Goal: Communication & Community: Ask a question

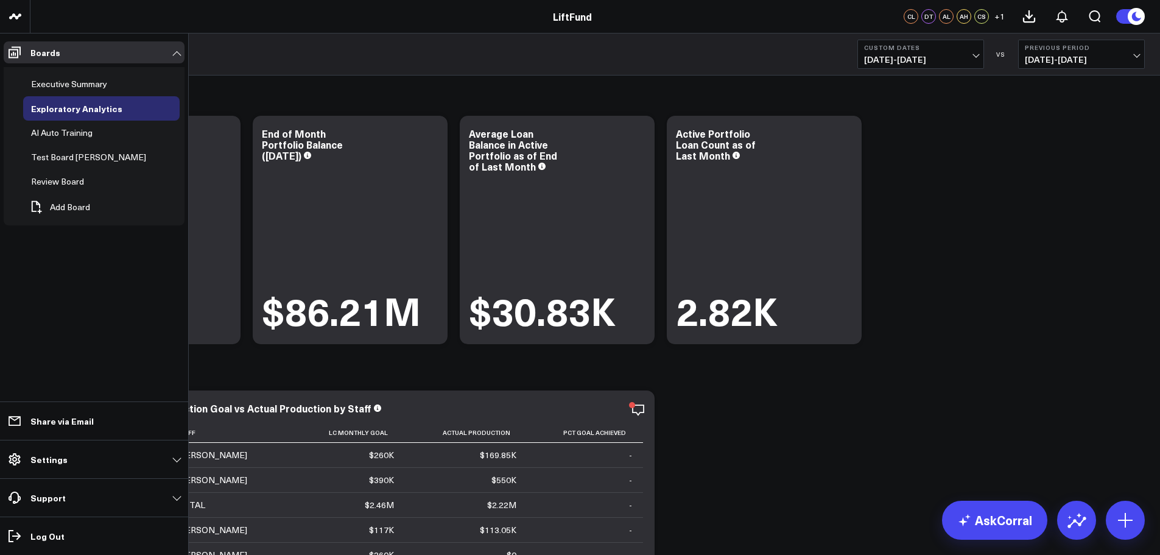
click at [60, 454] on p "Settings" at bounding box center [48, 459] width 37 height 10
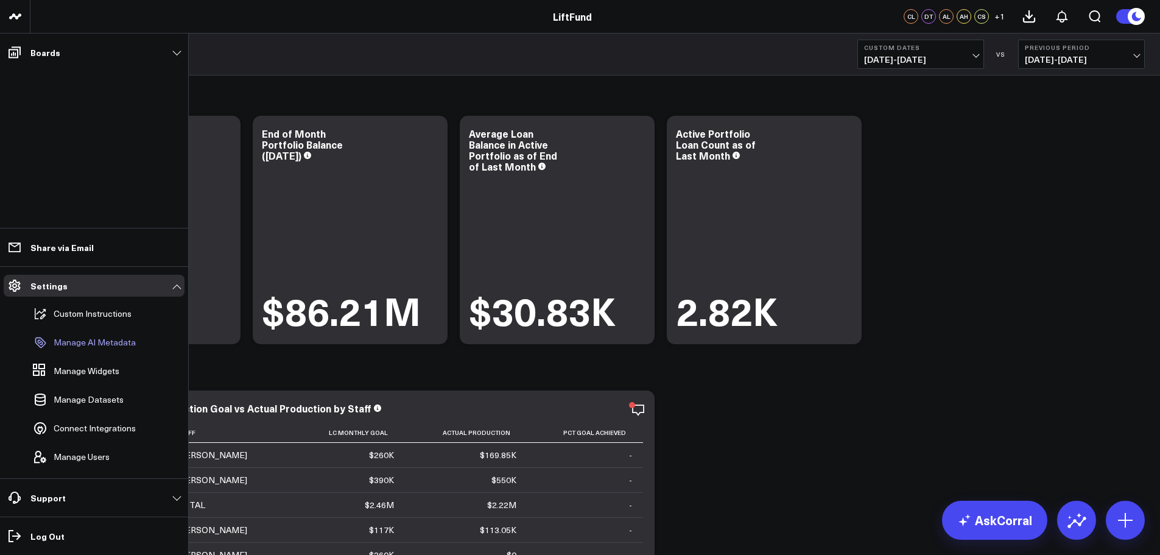
click at [83, 339] on p "Manage AI Metadata" at bounding box center [95, 342] width 82 height 10
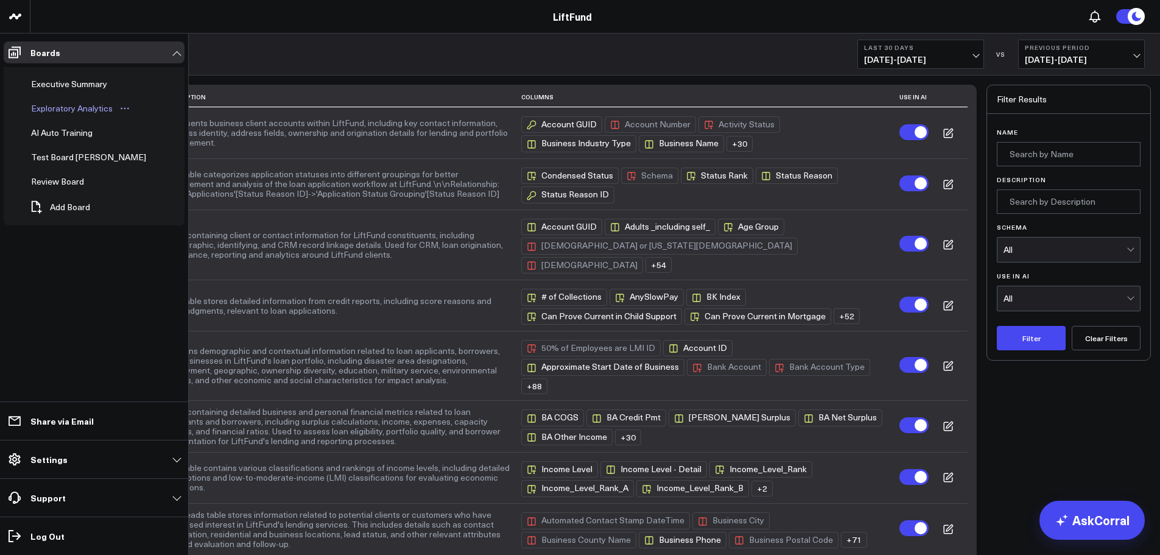
click at [65, 114] on div "Exploratory Analytics" at bounding box center [72, 108] width 88 height 15
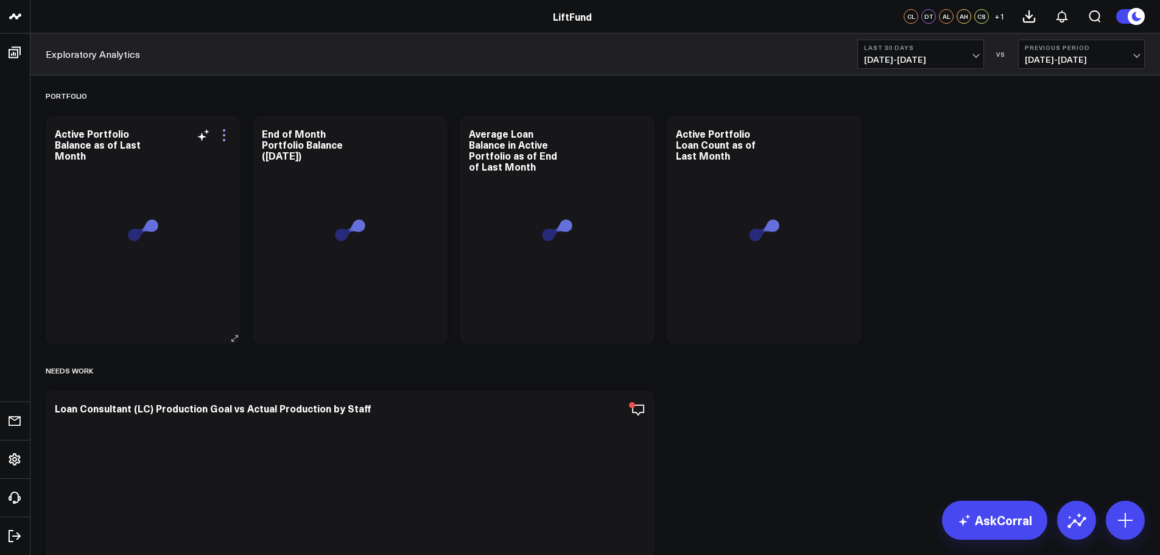
click at [225, 139] on icon at bounding box center [224, 140] width 2 height 2
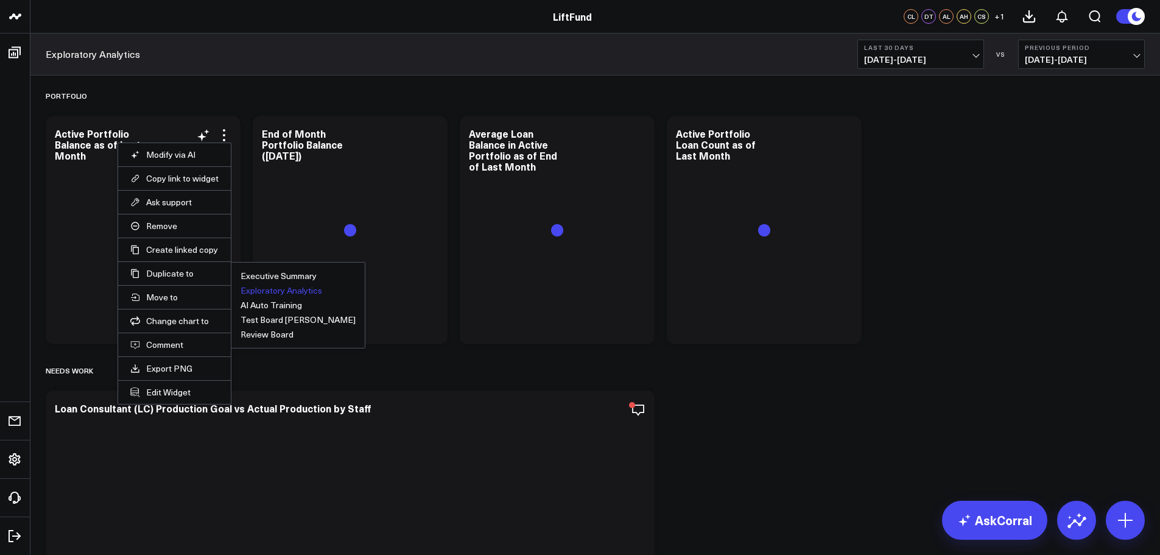
click at [274, 289] on button "Exploratory Analytics" at bounding box center [281, 290] width 82 height 9
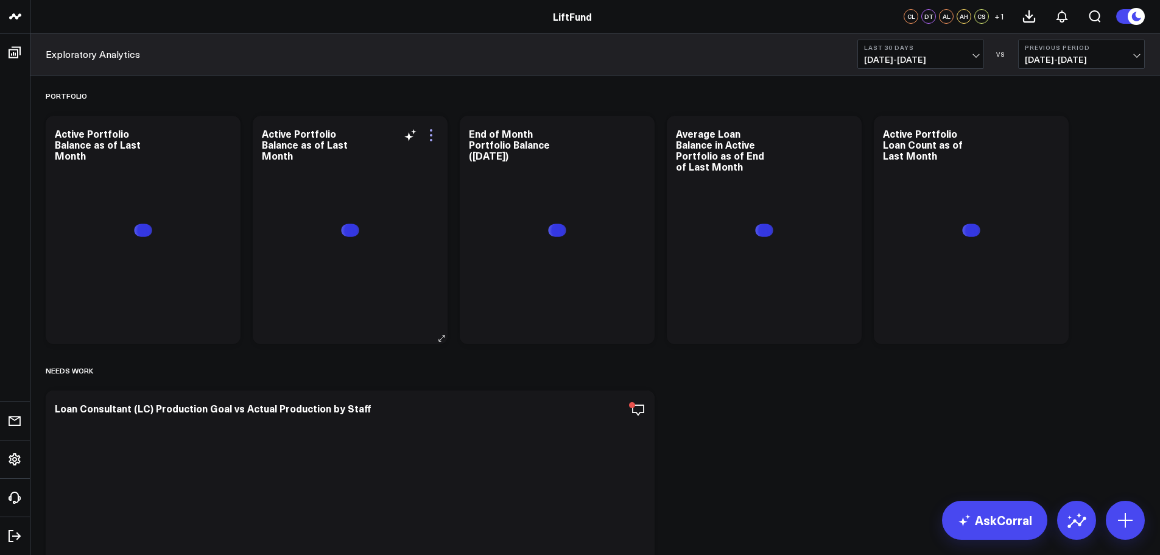
click at [433, 136] on icon at bounding box center [431, 135] width 15 height 15
click at [813, 409] on div "Portfolio Modify via AI Copy link to widget Ask support Remove Create linked co…" at bounding box center [595, 470] width 1111 height 790
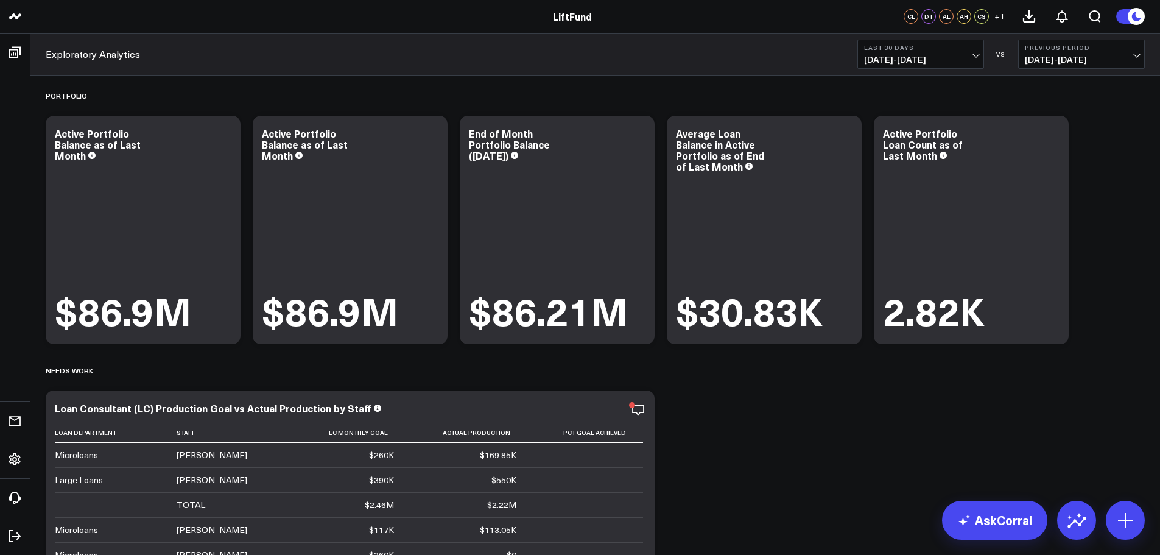
click at [977, 58] on button "Last 30 Days 09/02/25 - 10/01/25" at bounding box center [920, 54] width 127 height 29
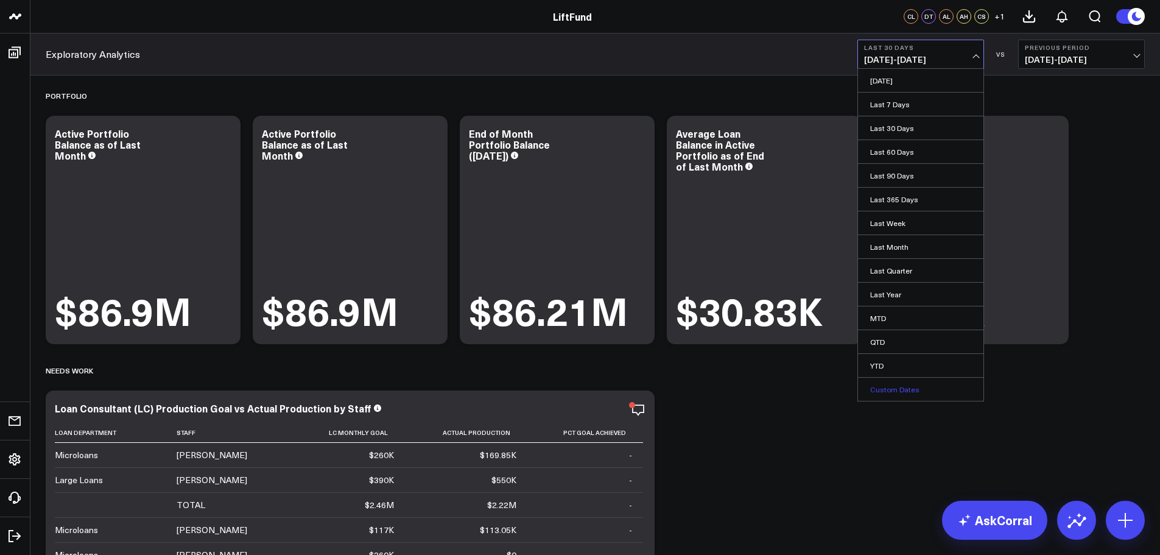
click at [897, 385] on link "Custom Dates" at bounding box center [920, 388] width 125 height 23
select select "9"
select select "2025"
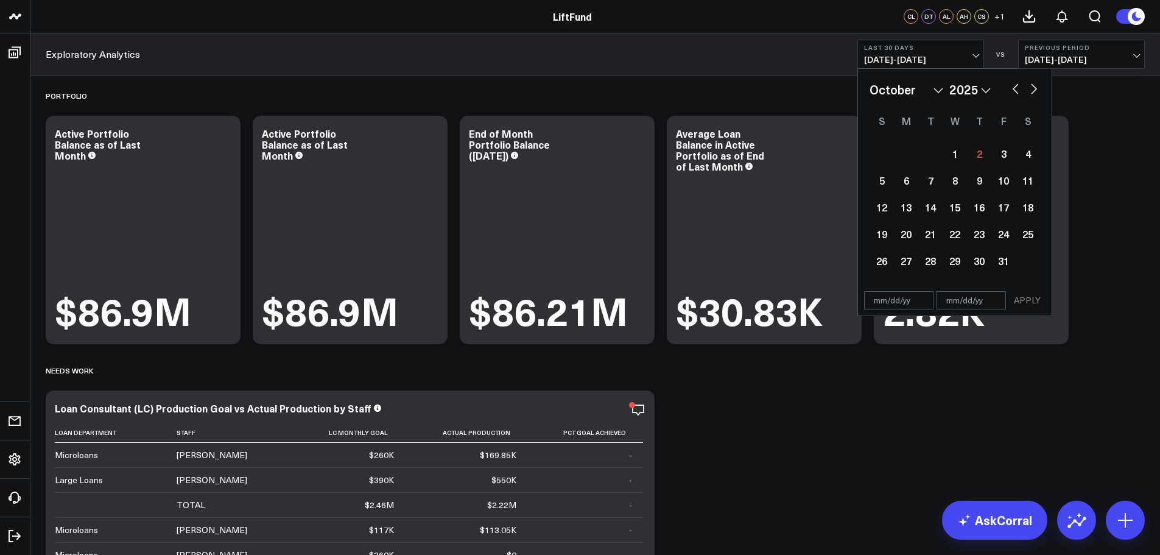
click at [939, 88] on select "January February March April May June July August September October November De…" at bounding box center [906, 89] width 74 height 18
select select "7"
select select "2025"
click at [998, 156] on div "1" at bounding box center [1003, 153] width 24 height 24
type input "08/01/25"
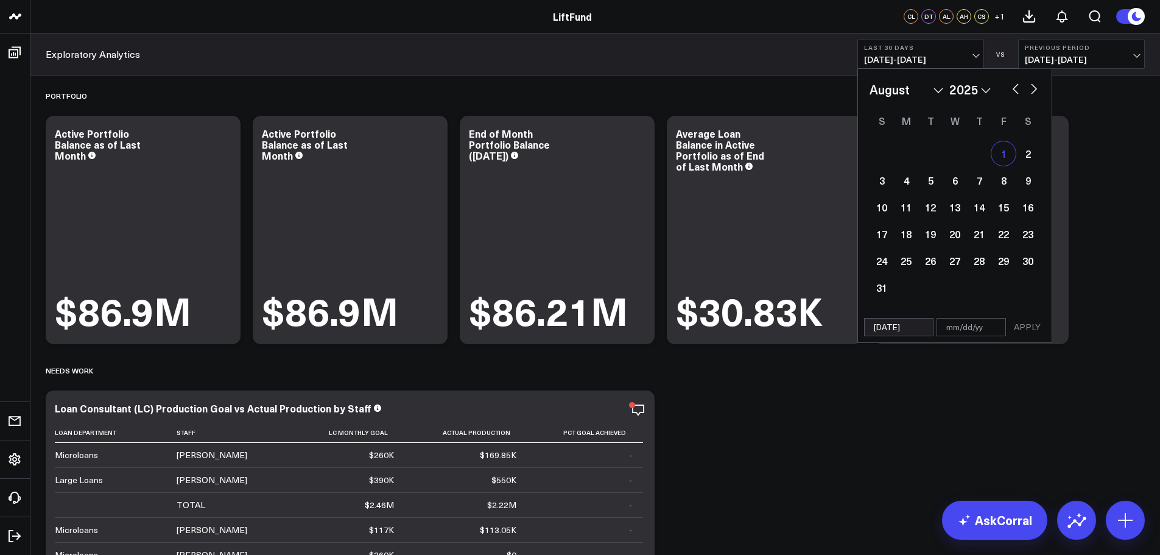
select select "7"
select select "2025"
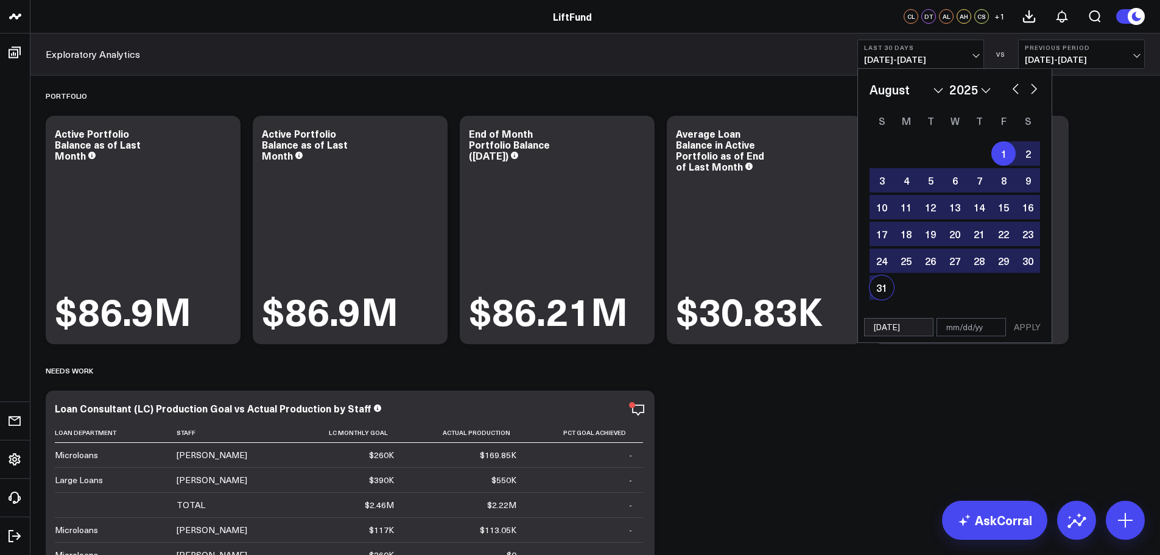
click at [877, 285] on div "31" at bounding box center [881, 287] width 24 height 24
type input "08/31/25"
select select "7"
select select "2025"
drag, startPoint x: 1038, startPoint y: 327, endPoint x: 1025, endPoint y: 352, distance: 28.0
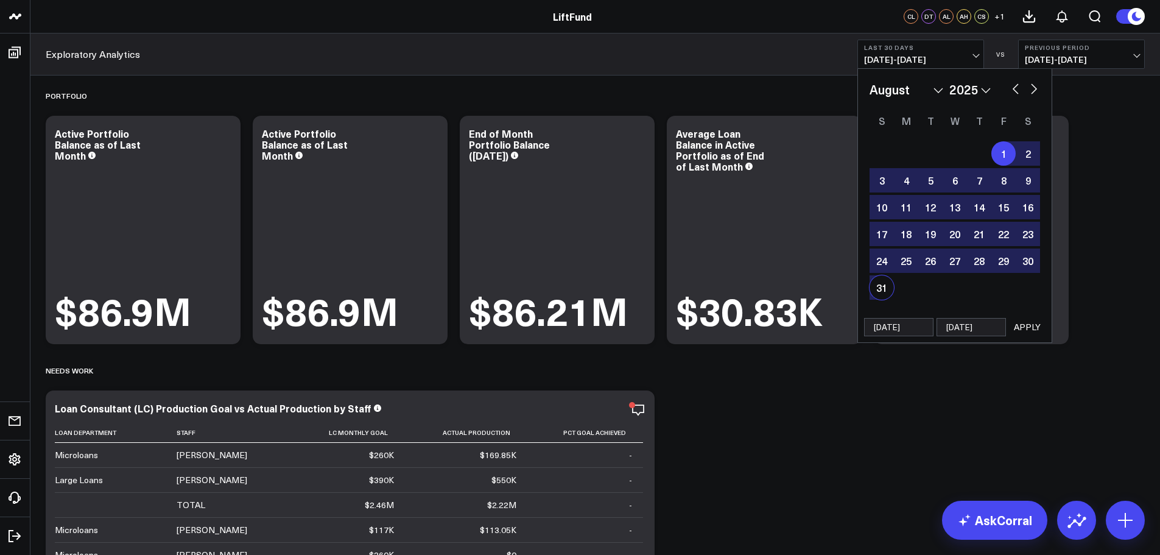
click at [1036, 327] on button "APPLY" at bounding box center [1027, 327] width 37 height 18
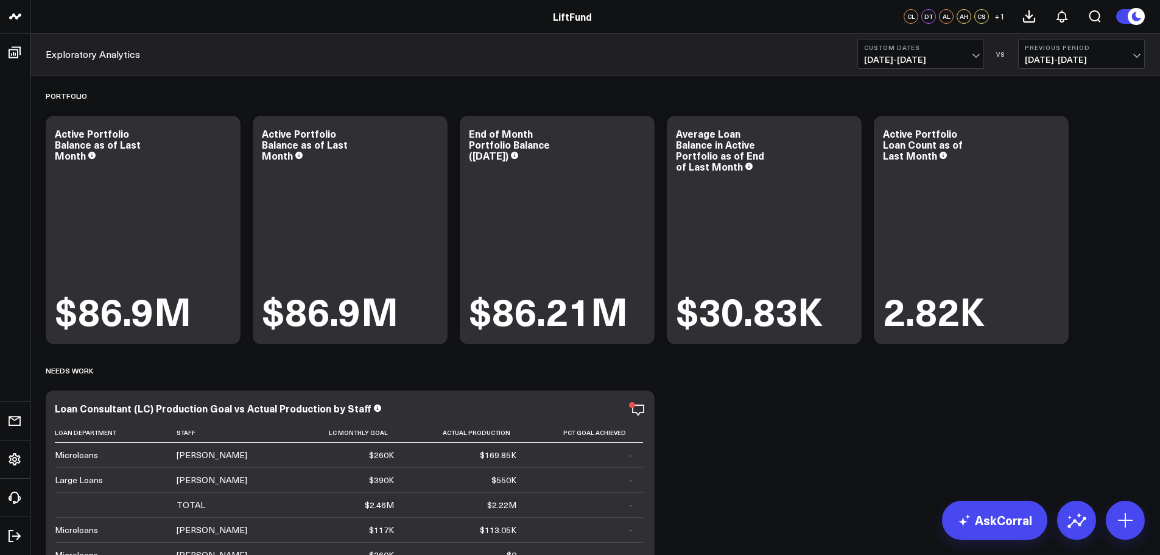
click at [975, 56] on span "08/01/25 - 08/31/25" at bounding box center [920, 60] width 113 height 10
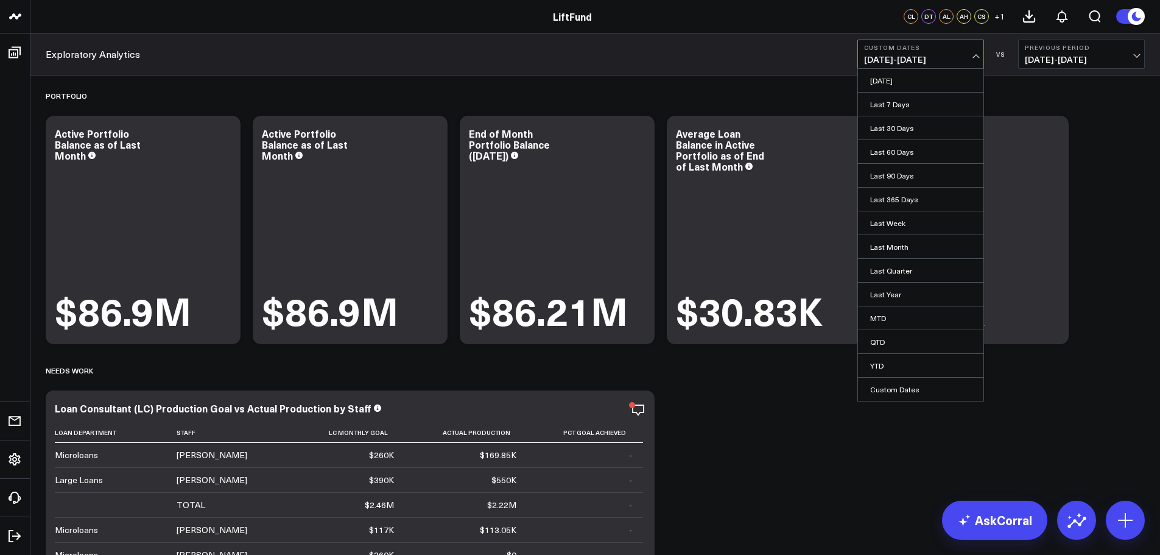
drag, startPoint x: 896, startPoint y: 389, endPoint x: 901, endPoint y: 351, distance: 38.7
click at [894, 388] on link "Custom Dates" at bounding box center [920, 388] width 125 height 23
select select "9"
select select "2025"
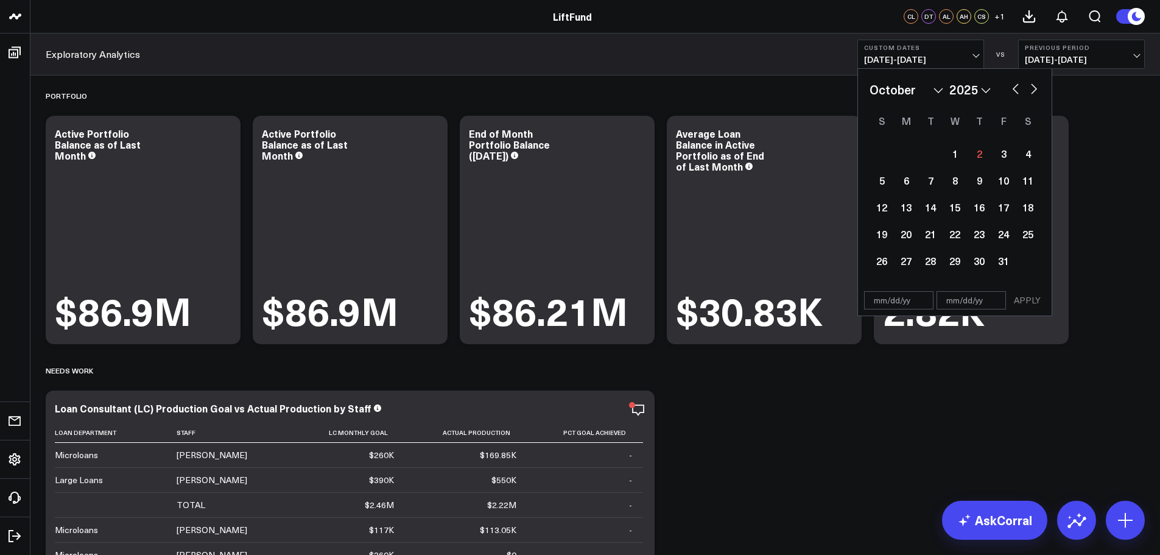
drag, startPoint x: 936, startPoint y: 88, endPoint x: 936, endPoint y: 98, distance: 9.7
click at [936, 88] on select "January February March April May June July August September October November De…" at bounding box center [906, 89] width 74 height 18
select select "6"
select select "2025"
click at [934, 153] on div "1" at bounding box center [930, 153] width 24 height 24
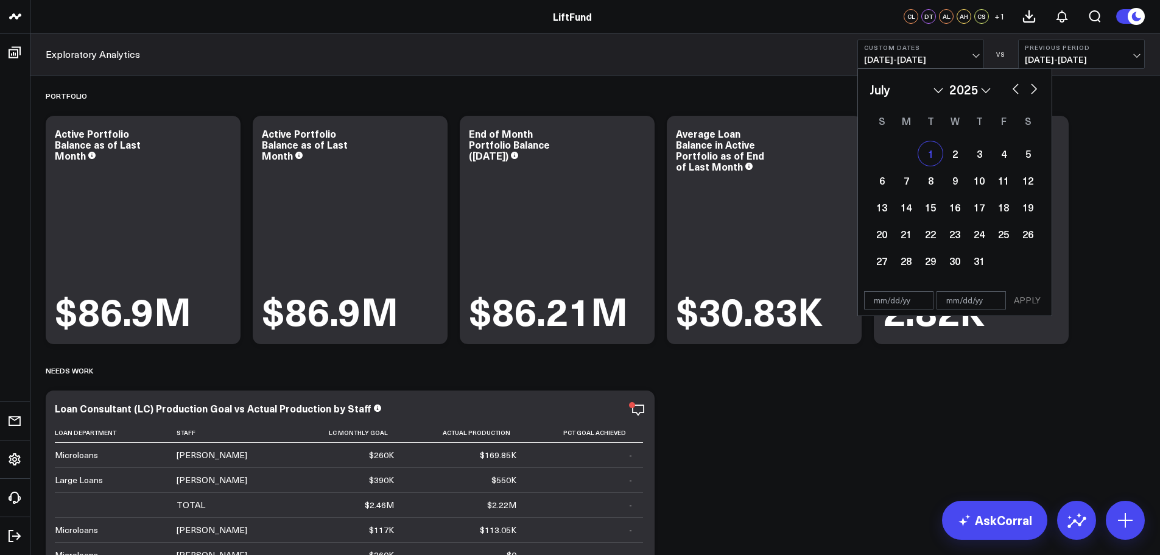
type input "07/01/25"
select select "6"
select select "2025"
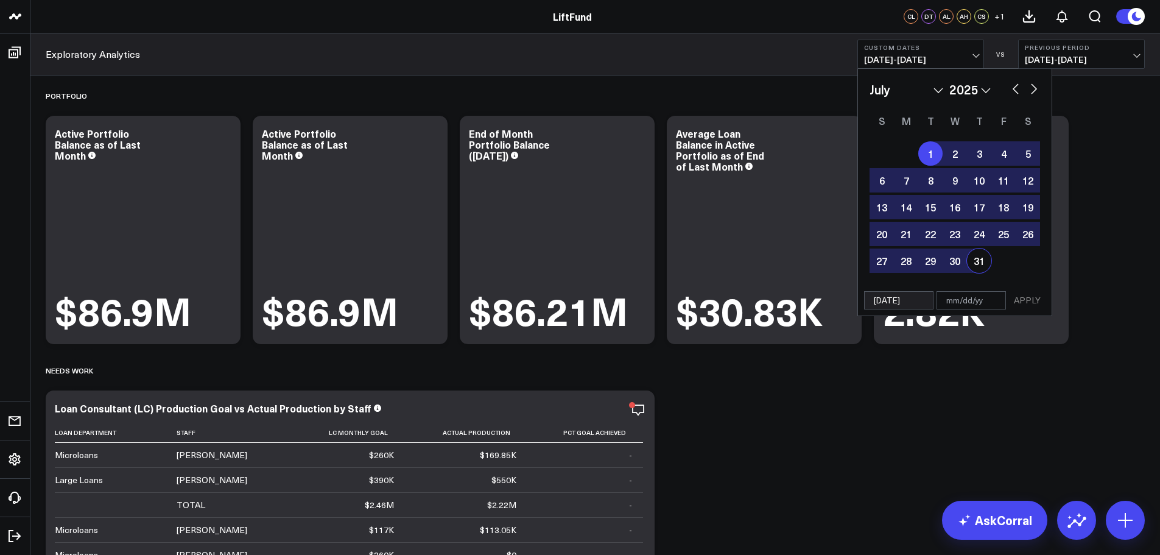
click at [979, 258] on div "31" at bounding box center [979, 260] width 24 height 24
type input "07/31/25"
select select "6"
select select "2025"
click at [1030, 298] on button "APPLY" at bounding box center [1027, 300] width 37 height 18
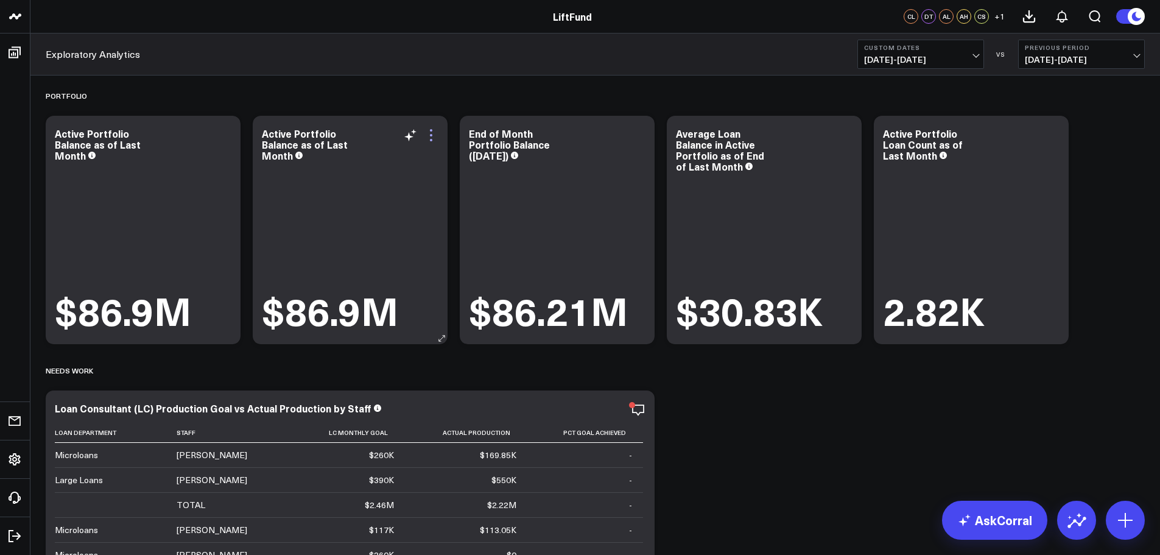
click at [432, 135] on icon at bounding box center [431, 135] width 2 height 2
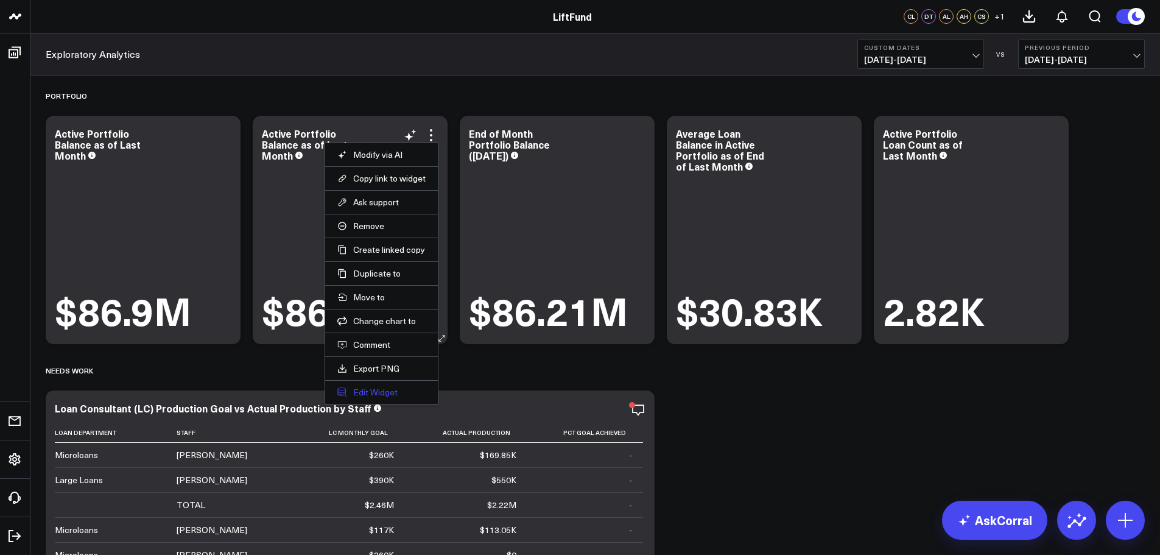
click at [394, 391] on button "Edit Widget" at bounding box center [381, 392] width 88 height 11
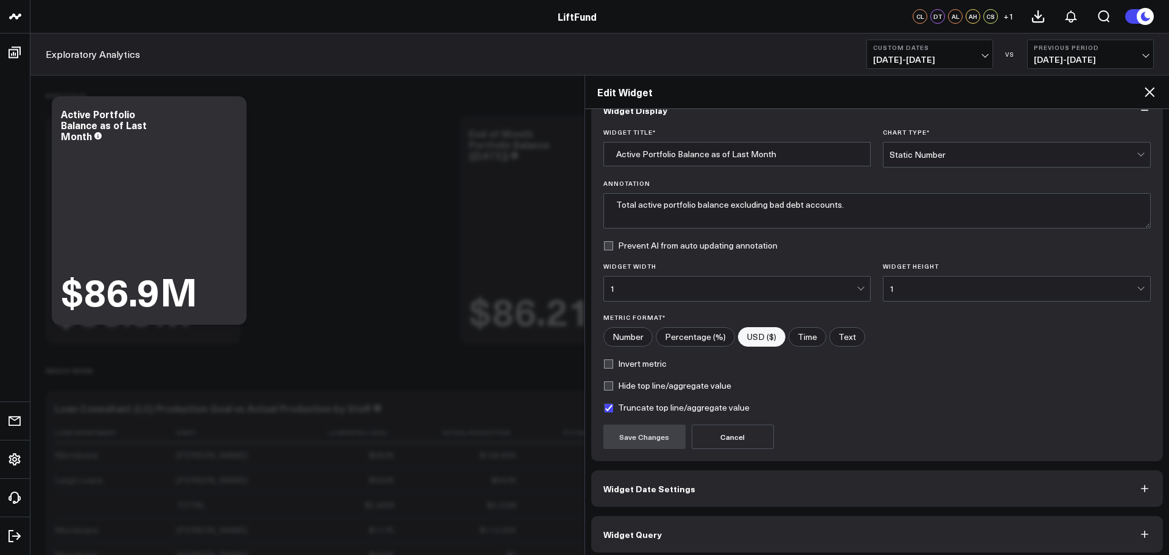
scroll to position [33, 0]
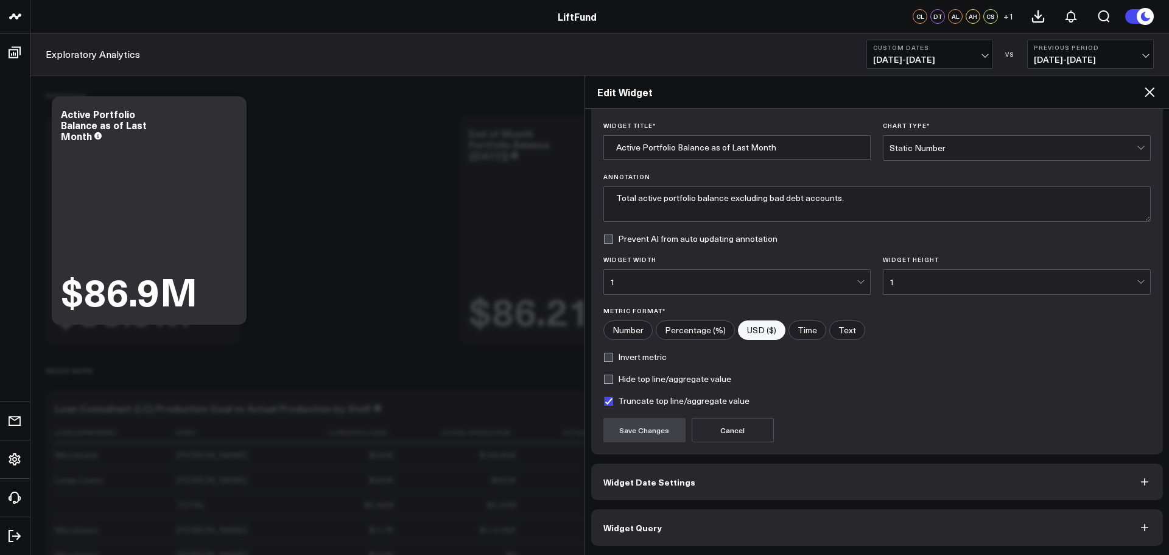
click at [728, 533] on button "Widget Query" at bounding box center [877, 527] width 572 height 37
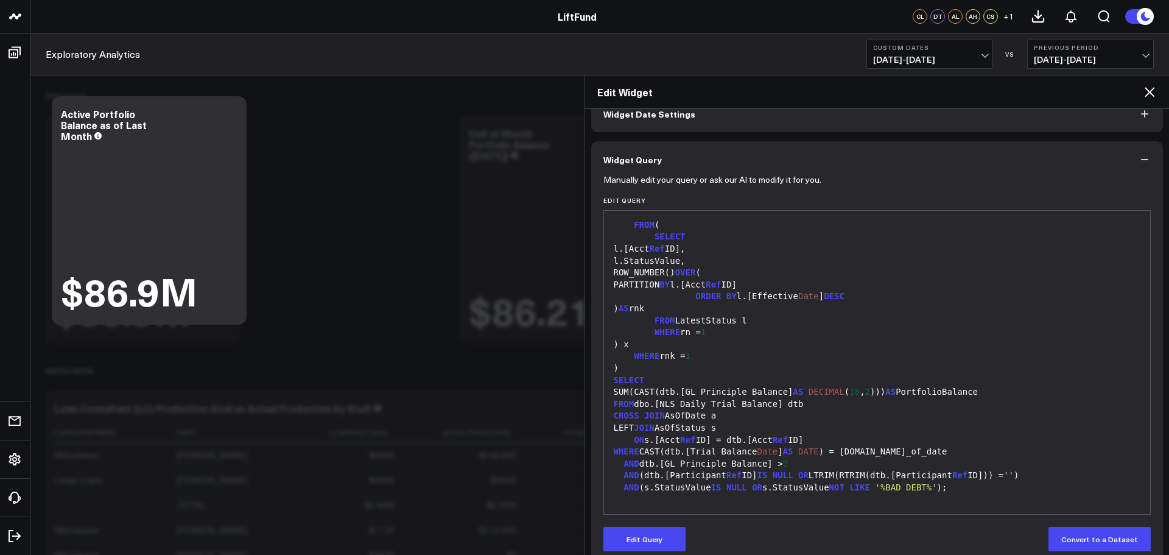
scroll to position [86, 0]
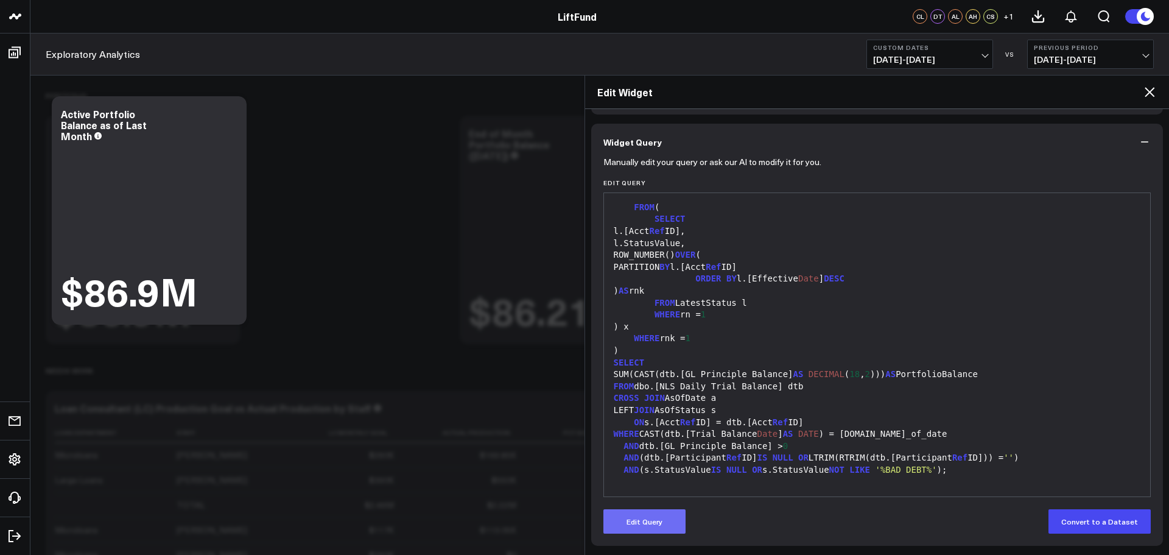
click at [663, 519] on button "Edit Query" at bounding box center [644, 521] width 82 height 24
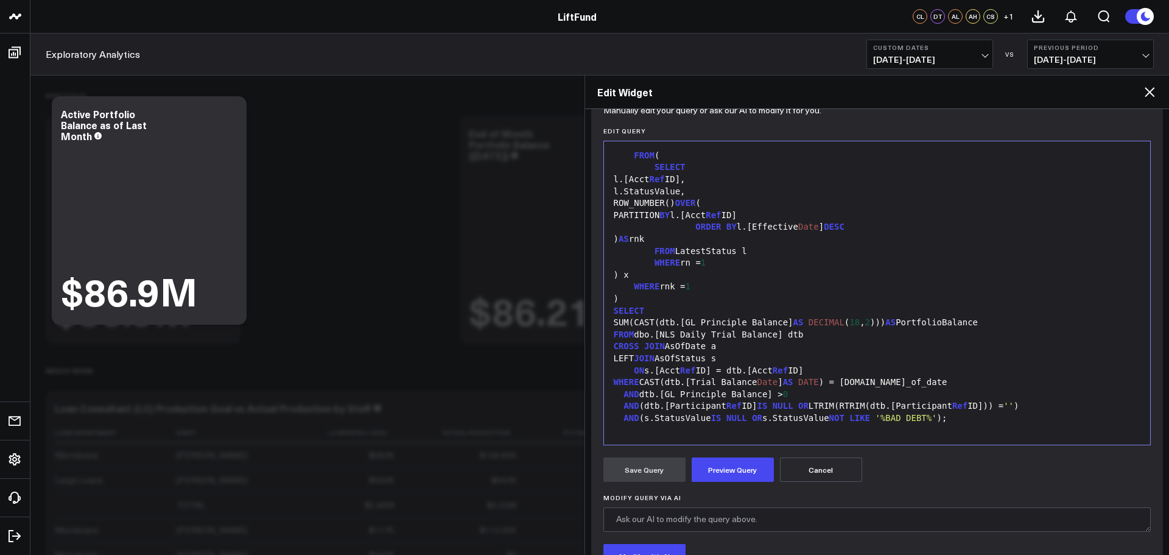
scroll to position [237, 0]
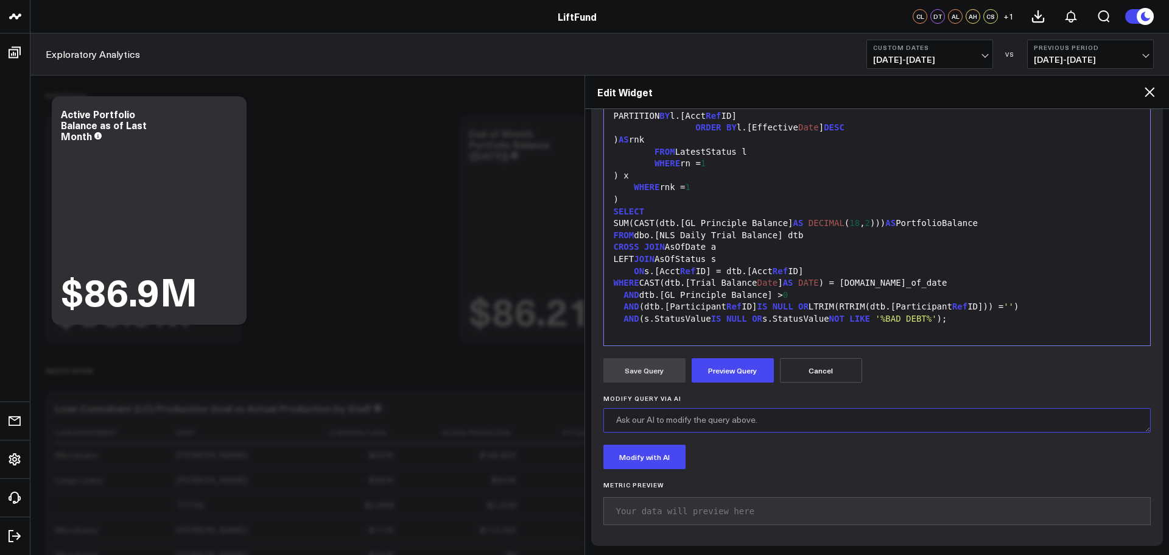
click at [693, 419] on textarea "Modify Query via AI" at bounding box center [877, 420] width 548 height 24
paste textarea "The current query does last month according to today's date. Update the query s…"
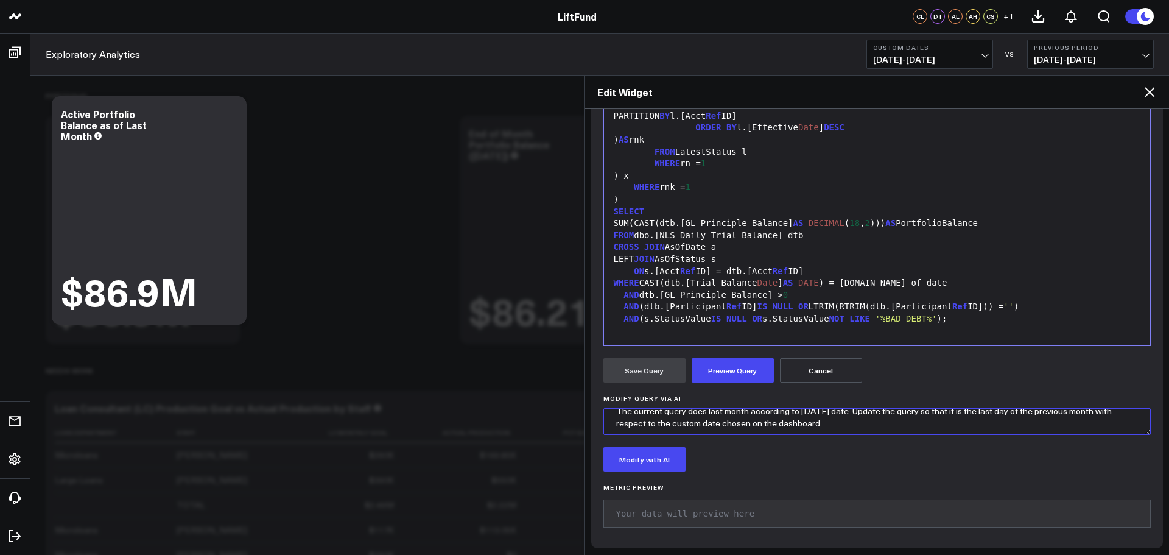
scroll to position [0, 0]
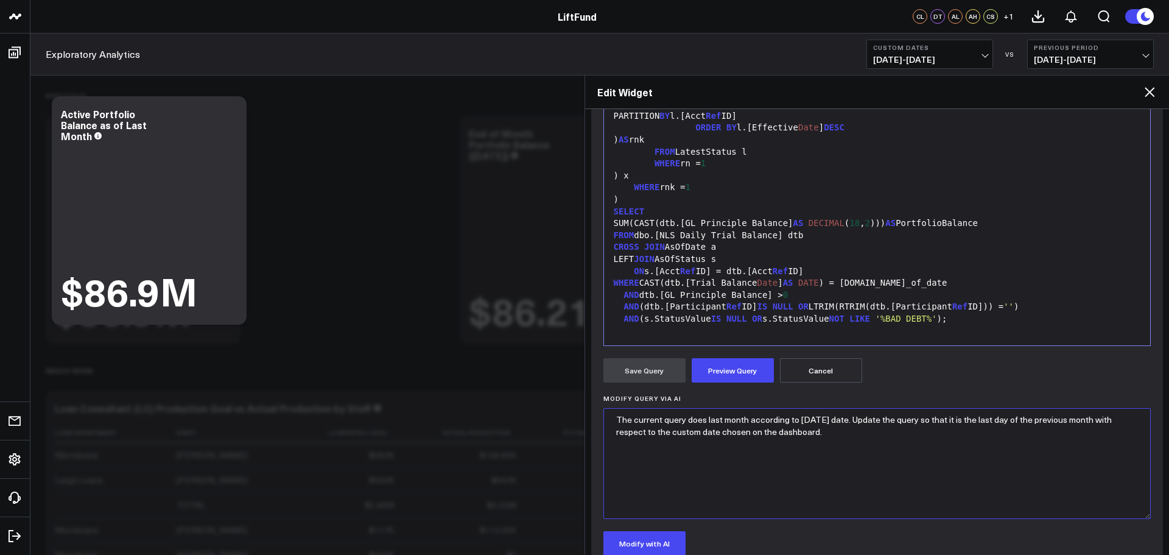
drag, startPoint x: 1139, startPoint y: 429, endPoint x: 1126, endPoint y: 516, distance: 87.9
click at [1127, 516] on textarea "The current query does last month according to today's date. Update the query s…" at bounding box center [877, 463] width 548 height 111
click at [725, 423] on textarea "The current query does last month according to today's date. Update the query s…" at bounding box center [877, 463] width 548 height 111
click at [849, 421] on textarea "The current query does last month according to today's date. Update the query s…" at bounding box center [877, 463] width 548 height 111
click at [1044, 435] on textarea "The current query does last month according to today's date. Update the query s…" at bounding box center [877, 463] width 548 height 111
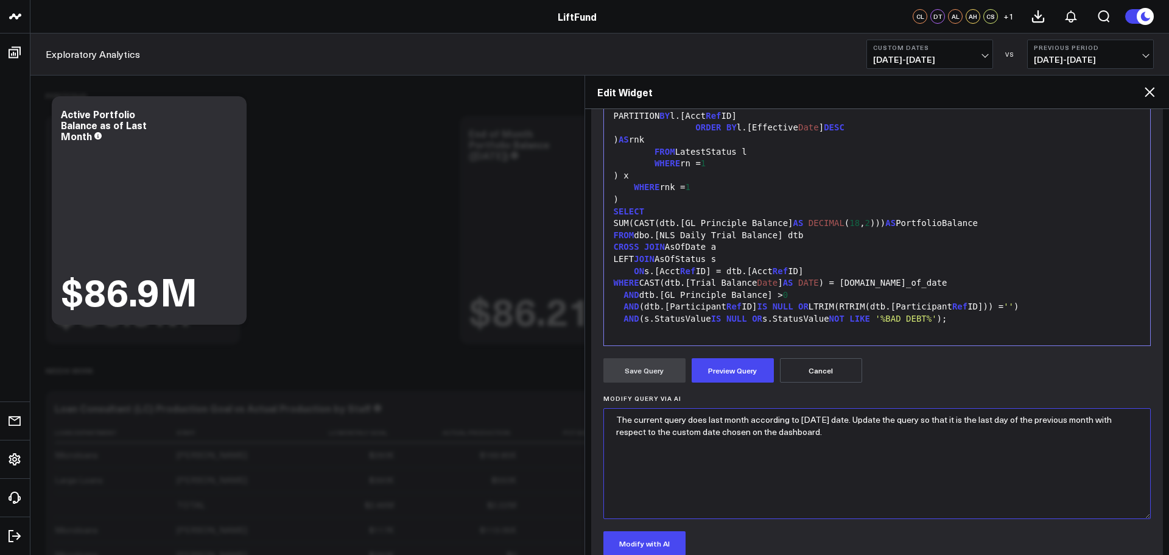
click at [1005, 422] on textarea "The current query does last month according to today's date. Update the query s…" at bounding box center [877, 463] width 548 height 111
drag, startPoint x: 1003, startPoint y: 420, endPoint x: 1004, endPoint y: 431, distance: 11.0
click at [1004, 431] on textarea "The current query does last month according to today's date. Update the query s…" at bounding box center [877, 463] width 548 height 111
click at [675, 421] on textarea "The current query does last month according to today's date. Update the query s…" at bounding box center [877, 463] width 548 height 111
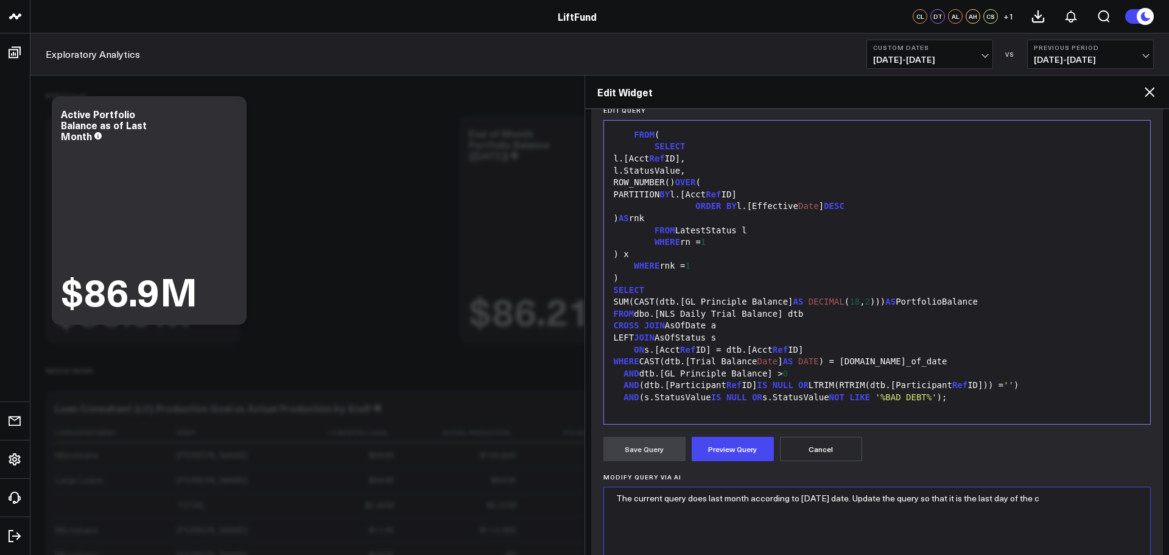
scroll to position [244, 0]
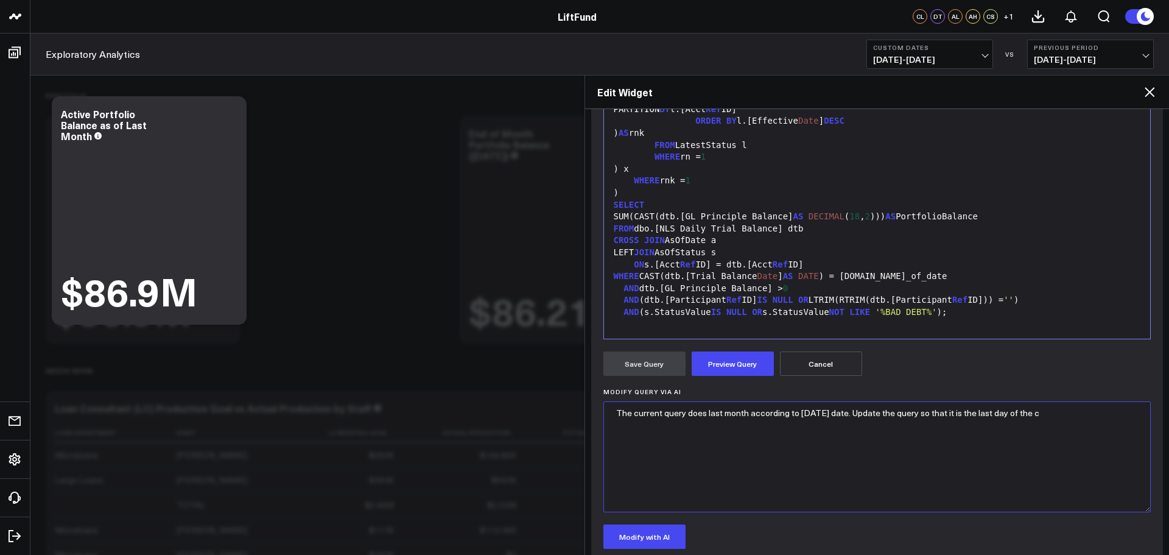
drag, startPoint x: 689, startPoint y: 414, endPoint x: 704, endPoint y: 414, distance: 15.2
click at [704, 414] on textarea "The current query does last month according to today's date. Update the query s…" at bounding box center [877, 456] width 548 height 111
click at [935, 410] on textarea "The current query does last month according to today's date. Update the query s…" at bounding box center [877, 456] width 548 height 111
drag, startPoint x: 687, startPoint y: 415, endPoint x: 844, endPoint y: 410, distance: 157.2
click at [844, 410] on textarea "The current query does last month according to today's date. Update the query s…" at bounding box center [877, 456] width 548 height 111
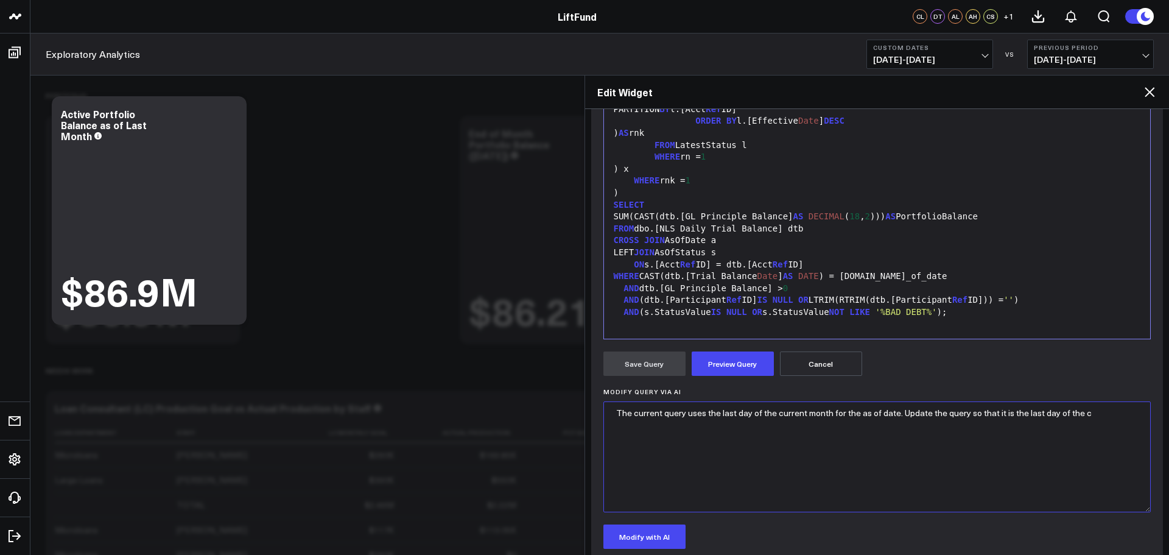
drag, startPoint x: 995, startPoint y: 410, endPoint x: 1018, endPoint y: 415, distance: 23.6
click at [997, 410] on textarea "The current query uses the last day of the current month for the as of date. Up…" at bounding box center [877, 456] width 548 height 111
click at [1071, 413] on textarea "The current query uses the last day of the current month for the as of date. Up…" at bounding box center [877, 456] width 548 height 111
click at [834, 446] on textarea "The current query uses the last day of the current month for the as of date. Up…" at bounding box center [877, 456] width 548 height 111
drag, startPoint x: 734, startPoint y: 423, endPoint x: 618, endPoint y: 412, distance: 116.9
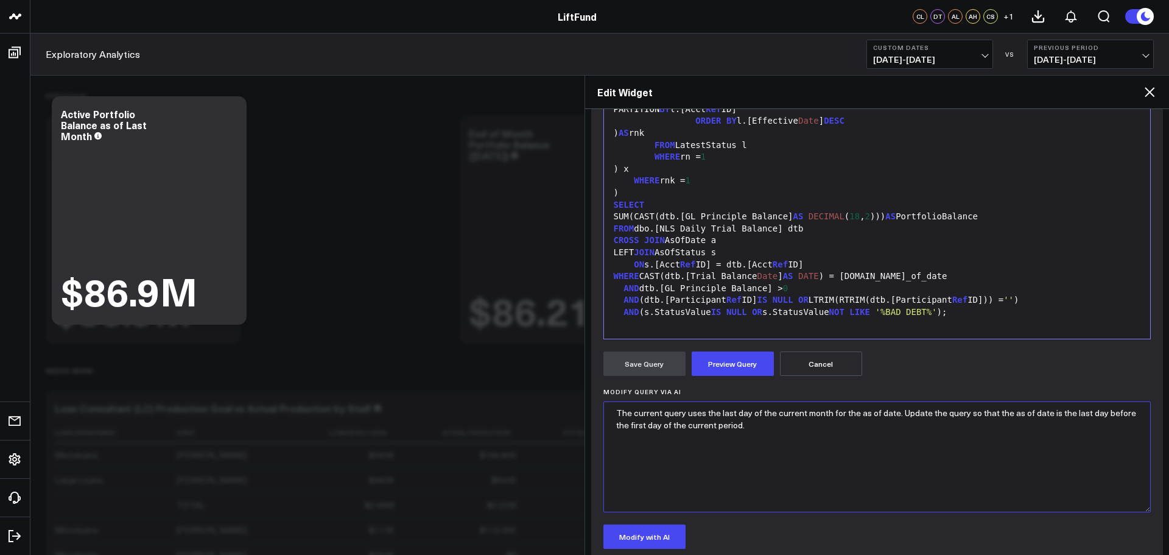
click at [618, 412] on textarea "The current query uses the last day of the current month for the as of date. Up…" at bounding box center [877, 456] width 548 height 111
click at [717, 498] on textarea "The current query uses the last day of the current month for the as of date. Up…" at bounding box center [877, 456] width 548 height 111
type textarea "The current query uses the last day of the current month for the as of date. Up…"
drag, startPoint x: 666, startPoint y: 539, endPoint x: 700, endPoint y: 507, distance: 46.9
click at [666, 539] on button "Modify with AI" at bounding box center [644, 536] width 82 height 24
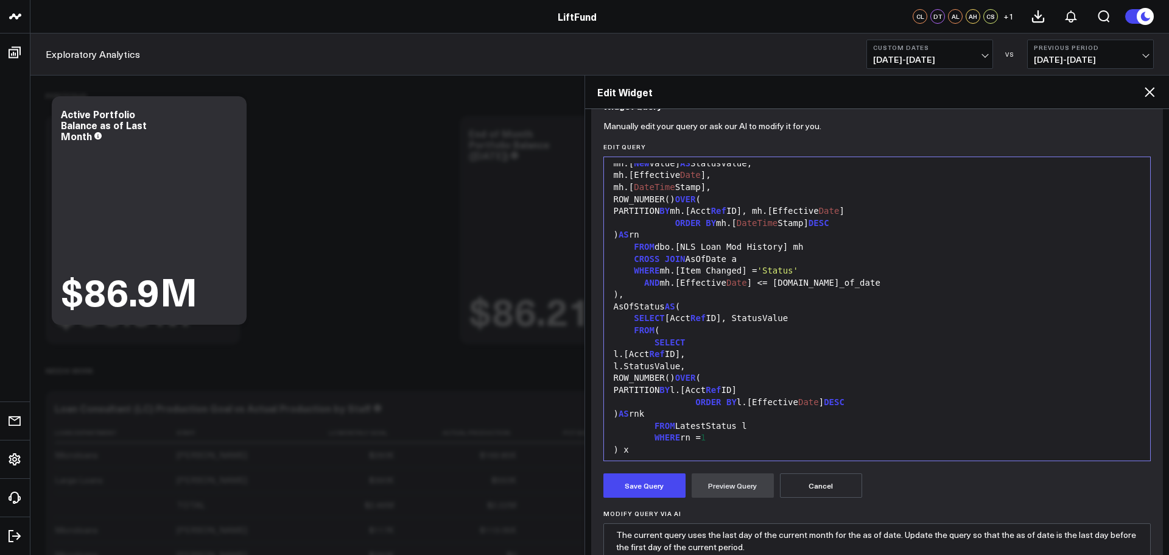
scroll to position [251, 0]
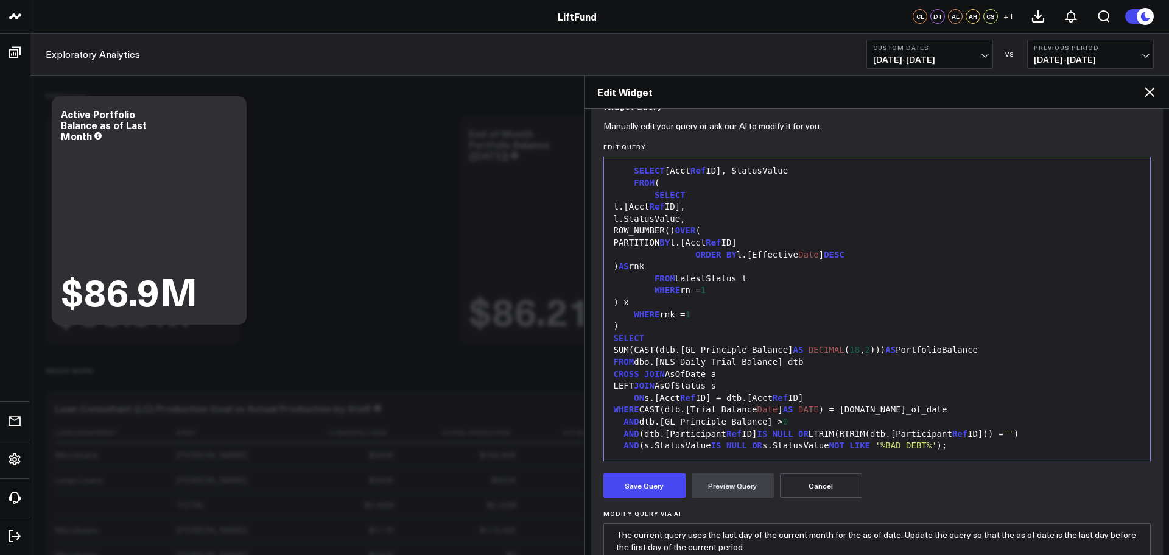
drag, startPoint x: 851, startPoint y: 489, endPoint x: 935, endPoint y: 482, distance: 83.7
click at [849, 487] on button "Cancel" at bounding box center [821, 485] width 82 height 24
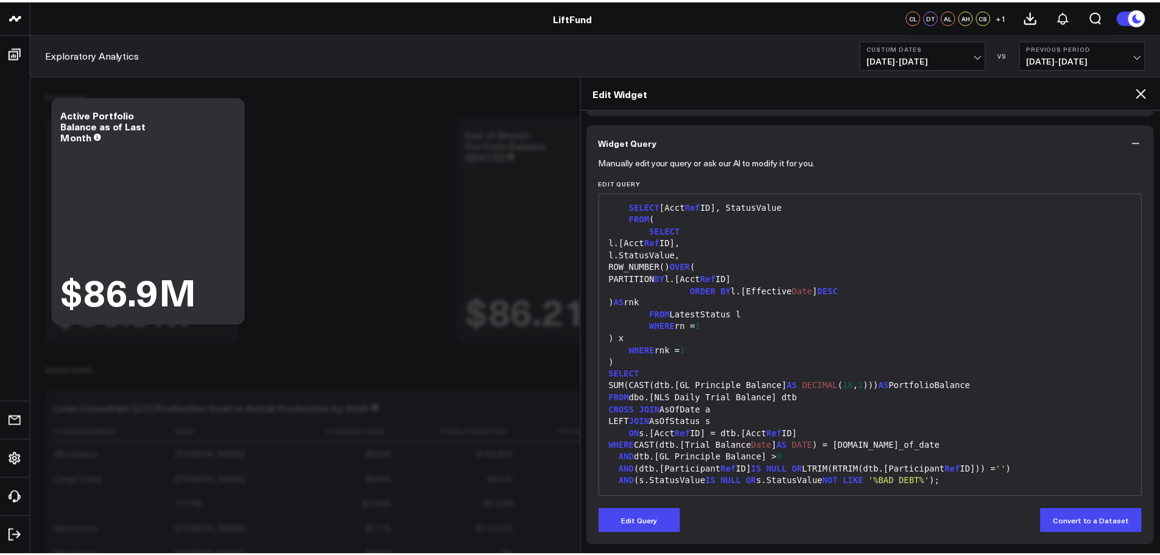
scroll to position [86, 0]
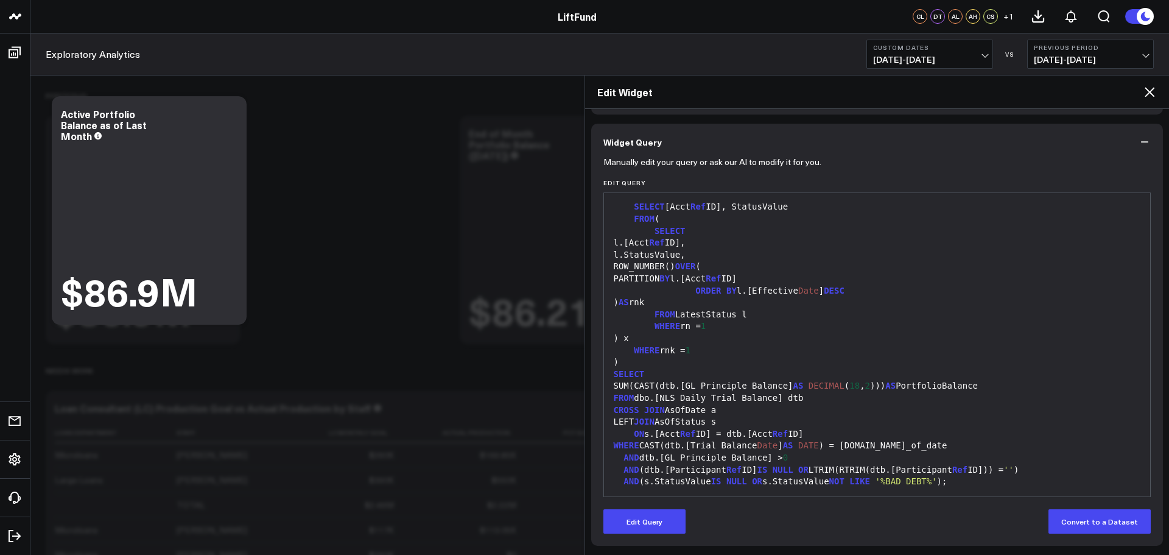
click at [1154, 93] on icon at bounding box center [1149, 92] width 15 height 15
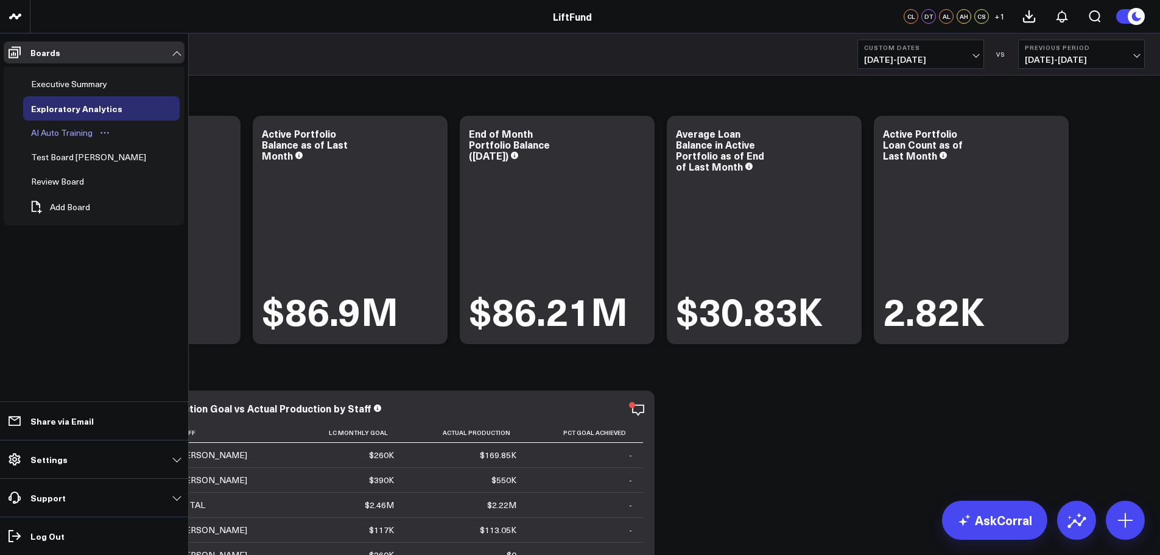
click at [54, 134] on div "AI Auto Training" at bounding box center [62, 132] width 68 height 15
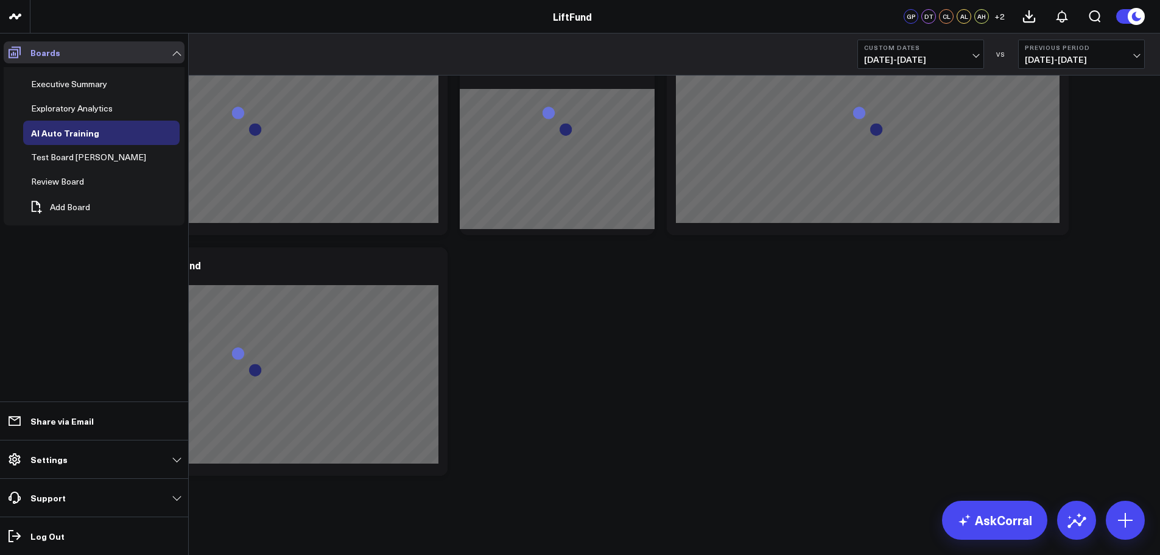
scroll to position [735, 0]
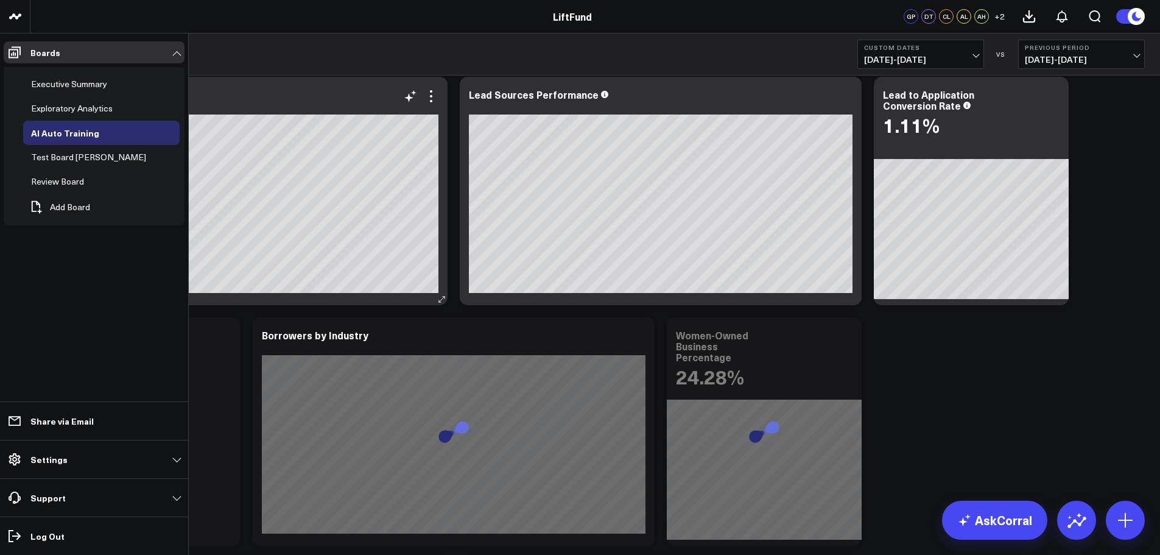
drag, startPoint x: 52, startPoint y: 104, endPoint x: 216, endPoint y: 105, distance: 163.2
click at [52, 104] on div "Exploratory Analytics" at bounding box center [72, 108] width 88 height 15
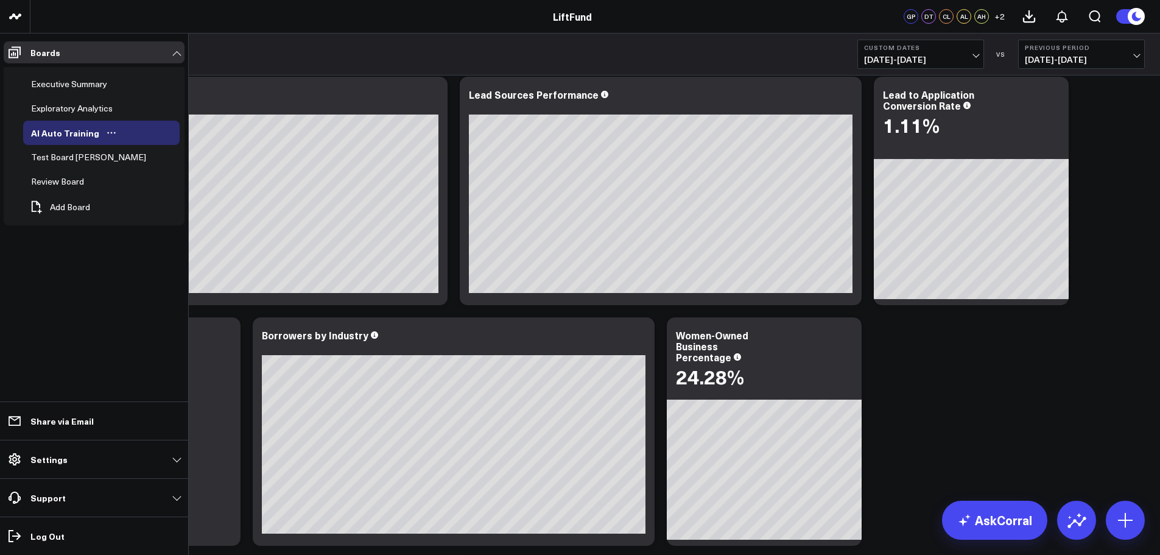
click at [50, 113] on div "Exploratory Analytics" at bounding box center [72, 108] width 88 height 15
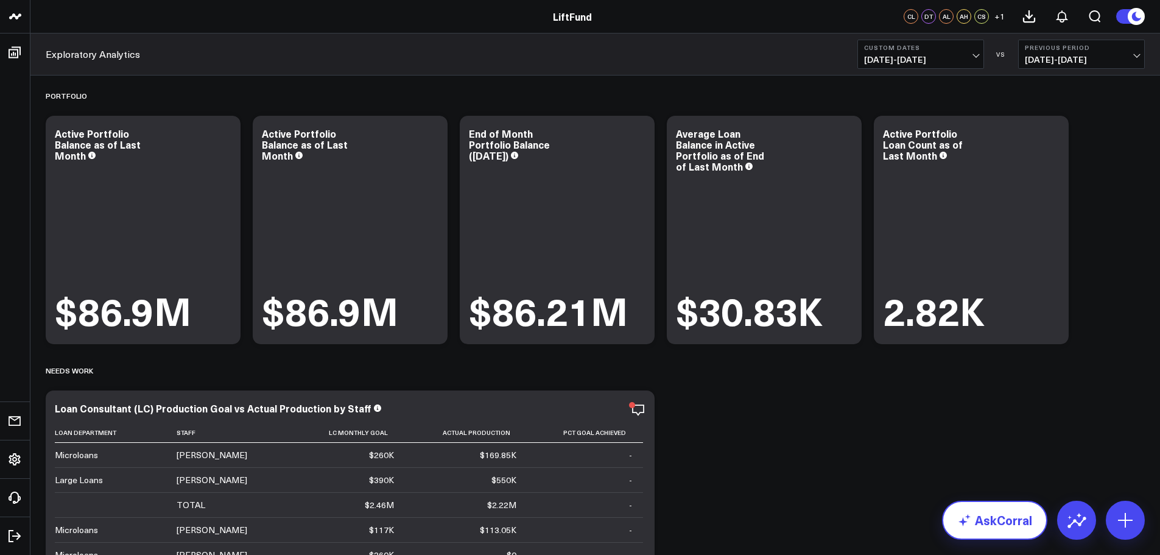
drag, startPoint x: 977, startPoint y: 527, endPoint x: 989, endPoint y: 527, distance: 11.6
click at [979, 527] on link "AskCorral" at bounding box center [994, 519] width 105 height 39
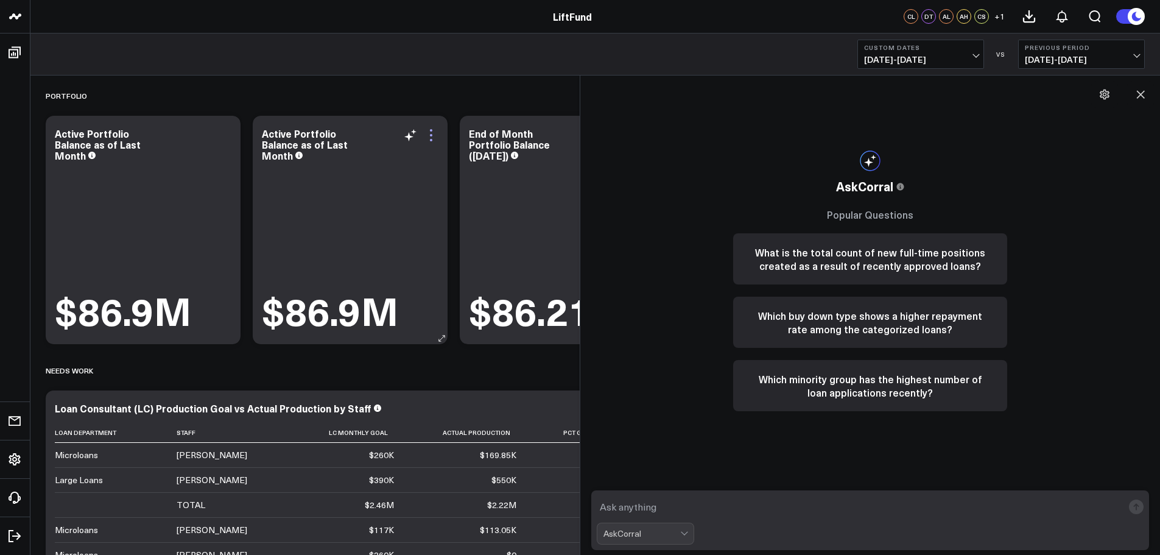
click at [433, 136] on icon at bounding box center [431, 135] width 15 height 15
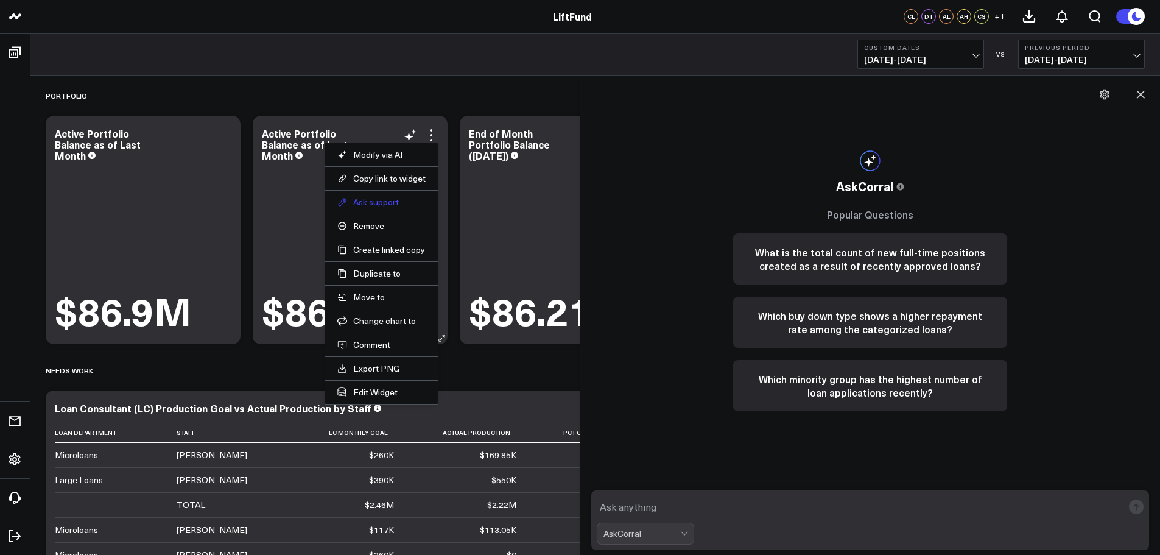
click at [393, 197] on button "Ask support" at bounding box center [381, 202] width 88 height 11
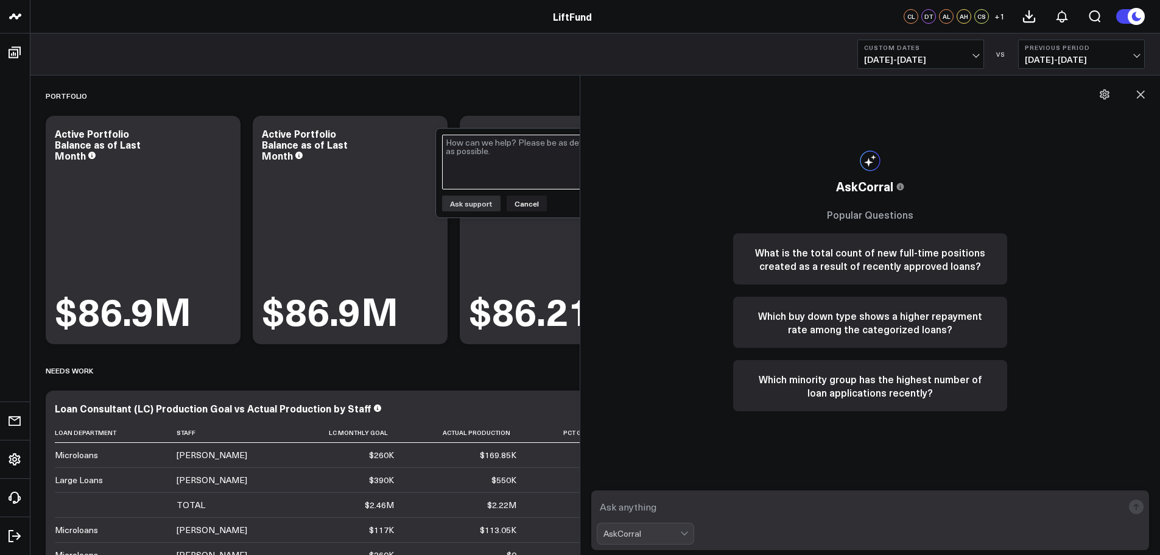
click at [499, 150] on textarea at bounding box center [526, 162] width 169 height 55
click at [1143, 95] on icon at bounding box center [1140, 94] width 12 height 12
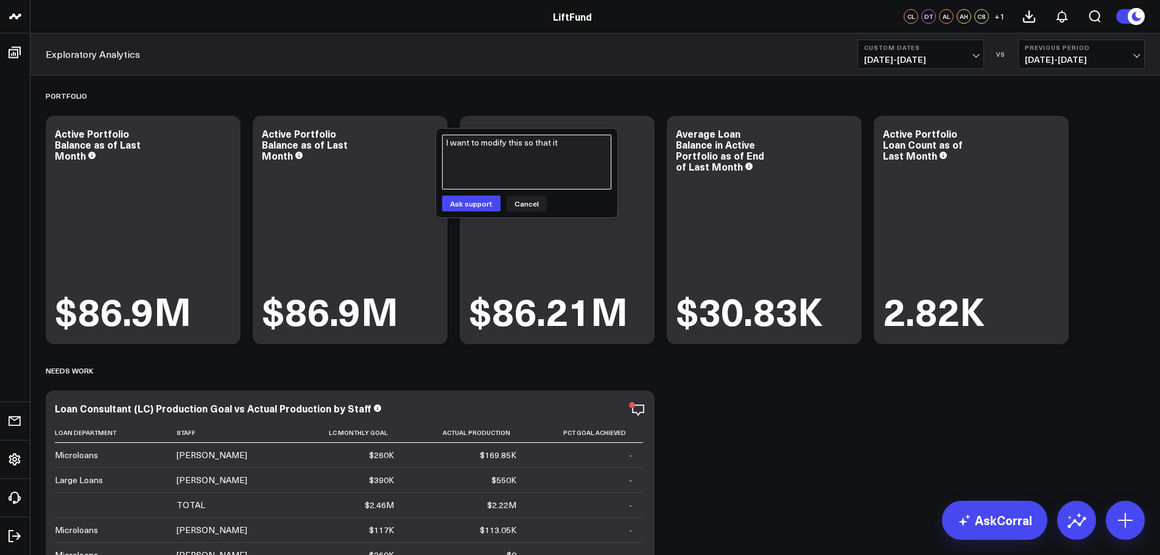
click at [574, 147] on textarea "I want to modify this so that it" at bounding box center [526, 162] width 169 height 55
type textarea "I want to modify this so that the as of date is last day of the previous month …"
click at [531, 201] on button "Cancel" at bounding box center [527, 203] width 40 height 16
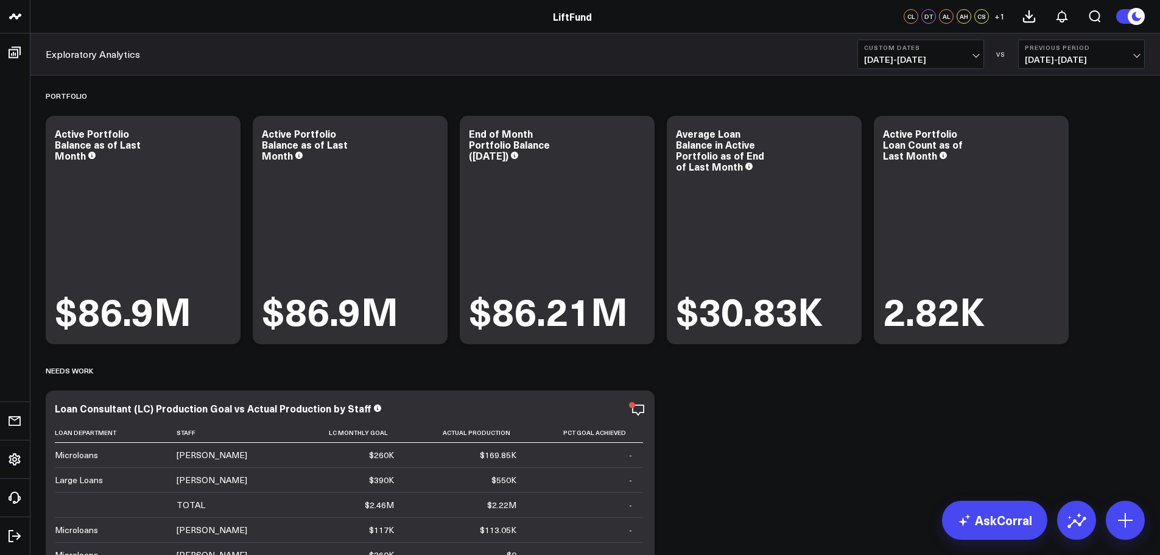
click at [979, 57] on button "Custom Dates 07/01/25 - 07/31/25" at bounding box center [920, 54] width 127 height 29
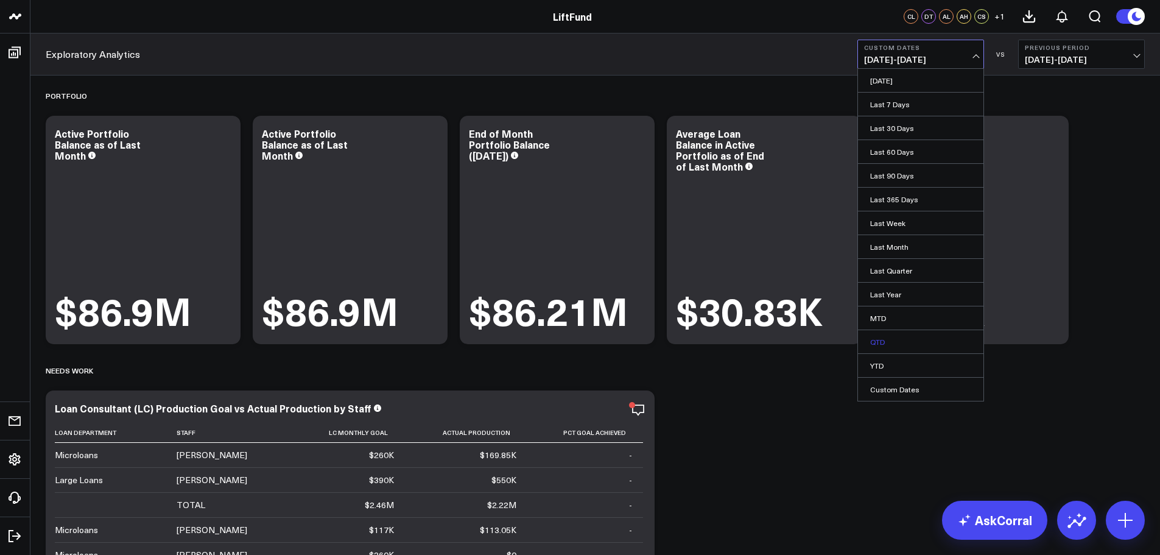
click at [914, 339] on link "QTD" at bounding box center [920, 341] width 125 height 23
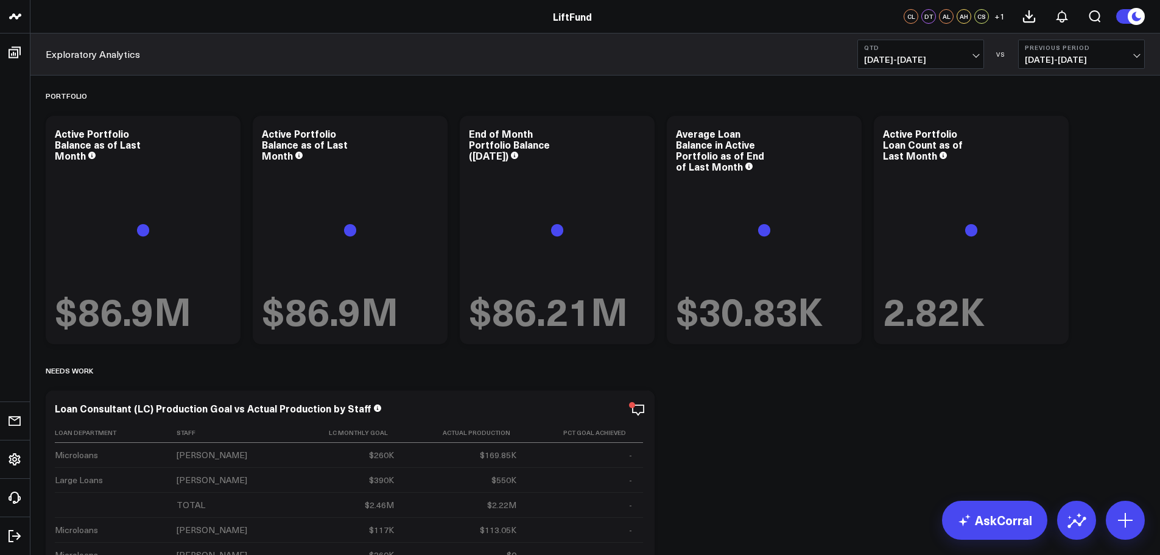
click at [973, 55] on span "10/01/25 - 10/01/25" at bounding box center [920, 60] width 113 height 10
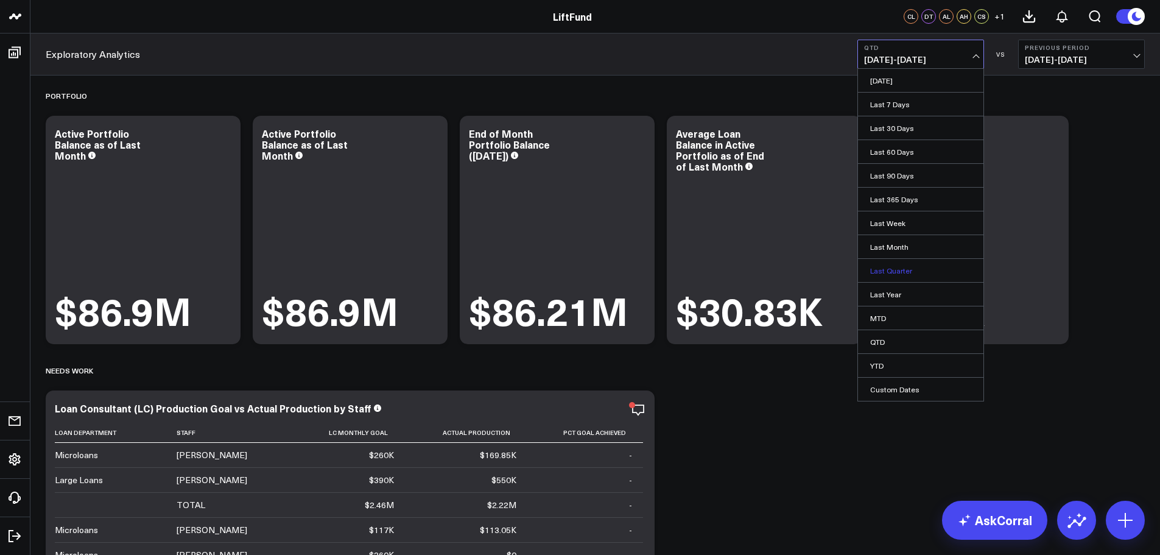
click at [900, 264] on link "Last Quarter" at bounding box center [920, 270] width 125 height 23
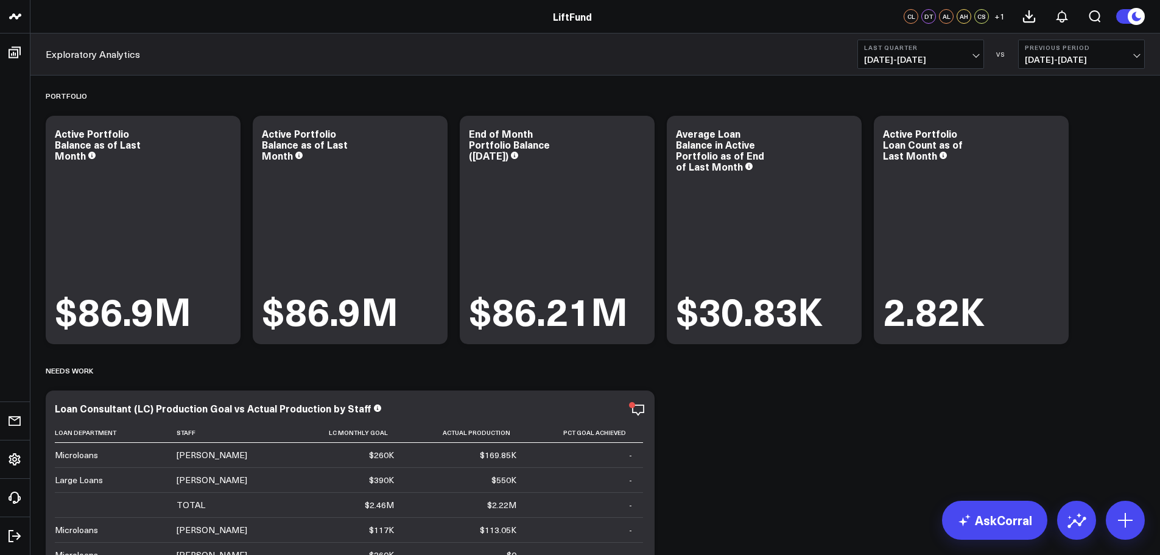
click at [975, 55] on span "07/01/25 - 09/30/25" at bounding box center [920, 60] width 113 height 10
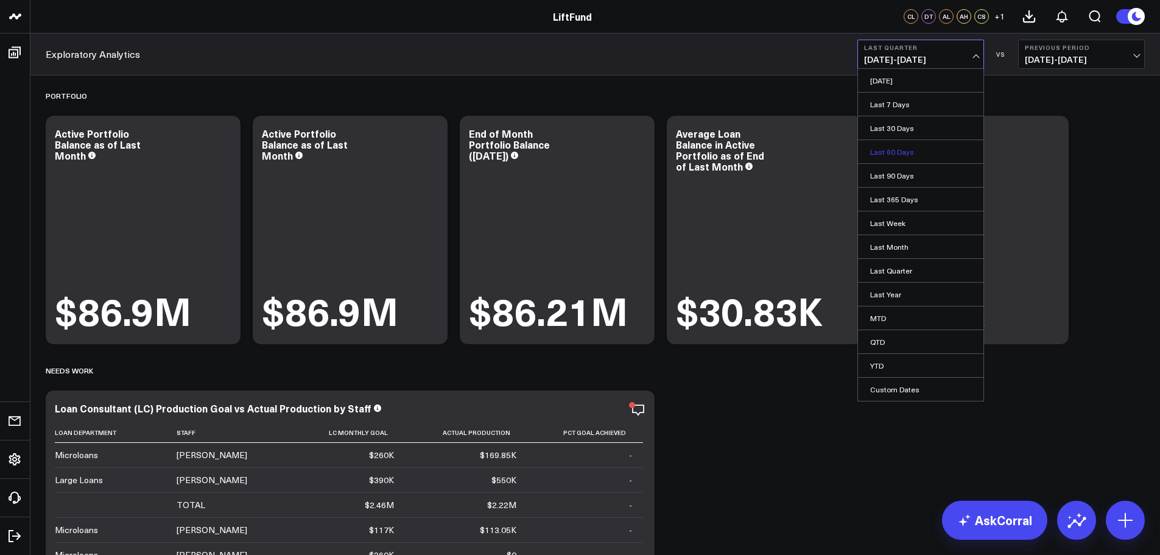
click at [917, 151] on link "Last 60 Days" at bounding box center [920, 151] width 125 height 23
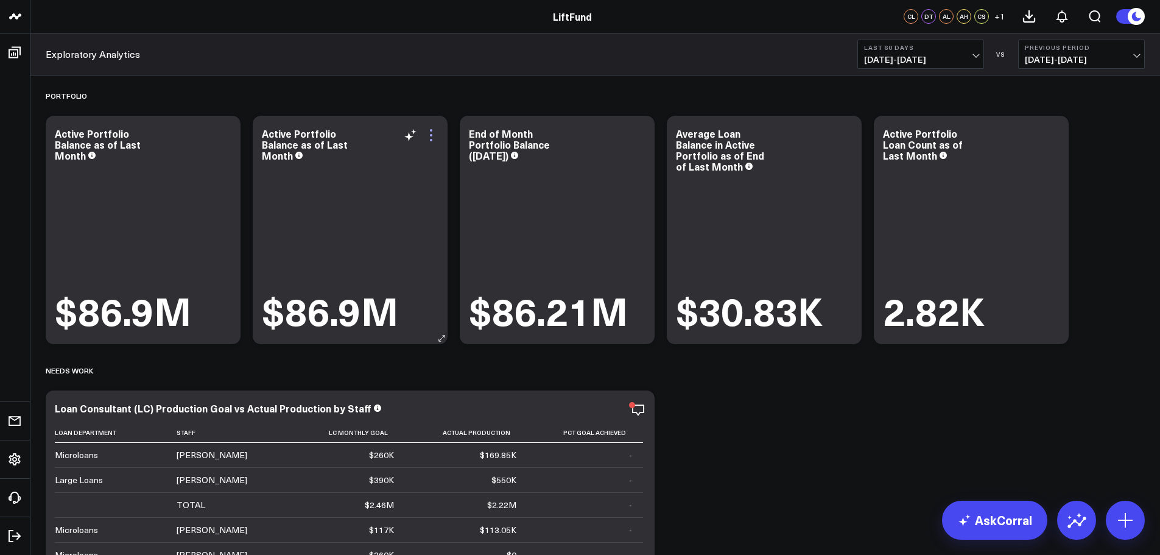
click at [434, 133] on icon at bounding box center [431, 135] width 15 height 15
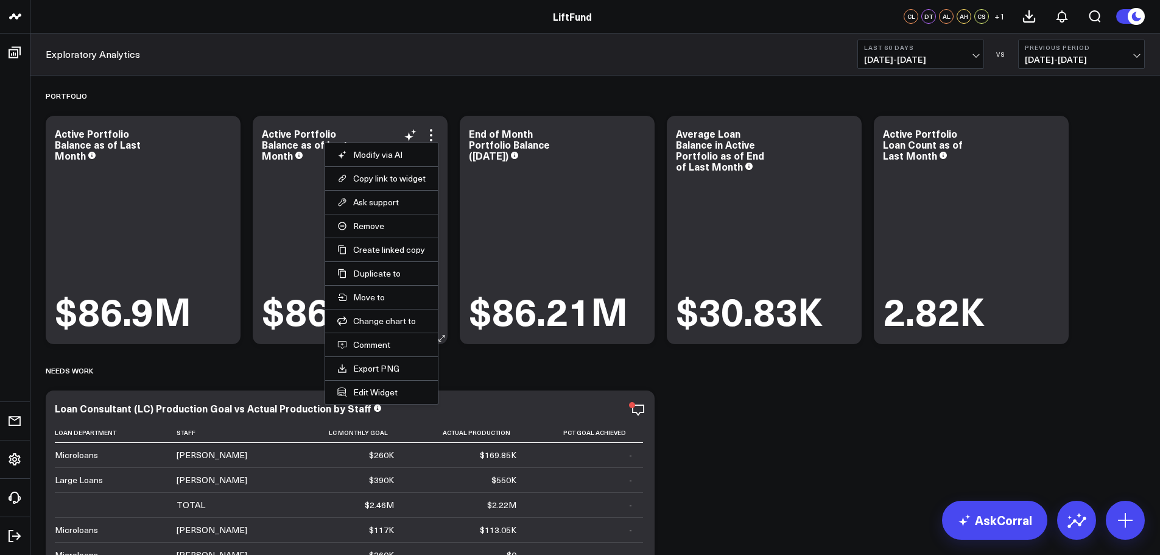
drag, startPoint x: 372, startPoint y: 390, endPoint x: 389, endPoint y: 209, distance: 182.2
click at [390, 209] on ul "Modify via AI Copy link to widget Ask support Remove Create linked copy Executi…" at bounding box center [382, 273] width 114 height 262
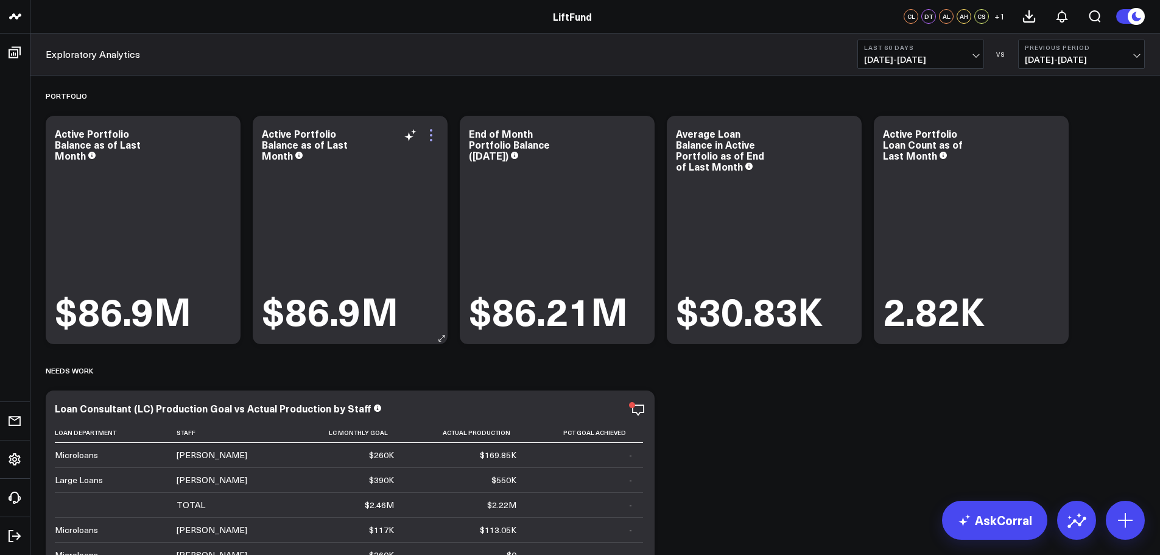
click at [432, 136] on icon at bounding box center [431, 135] width 15 height 15
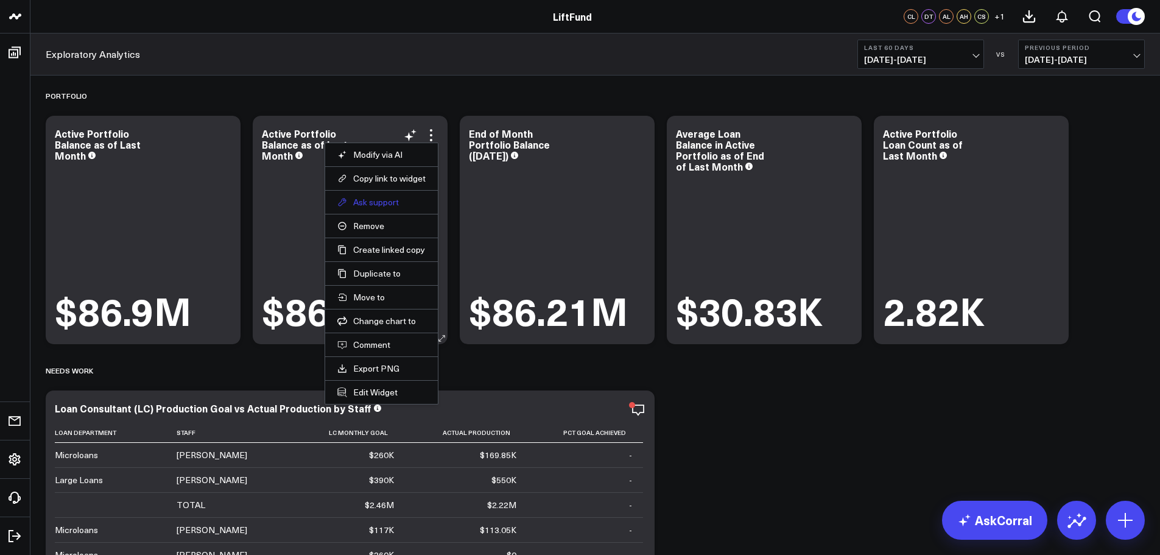
click at [391, 205] on button "Ask support" at bounding box center [381, 202] width 88 height 11
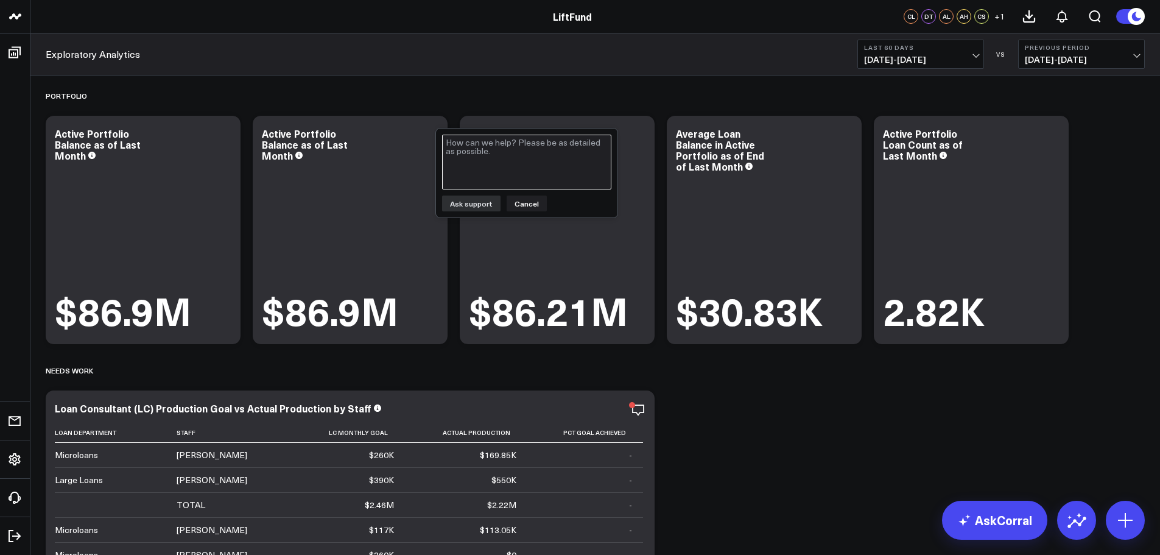
click at [500, 159] on textarea at bounding box center [526, 162] width 169 height 55
paste textarea "I want to modify this so that the as of date is last day of the previous month …"
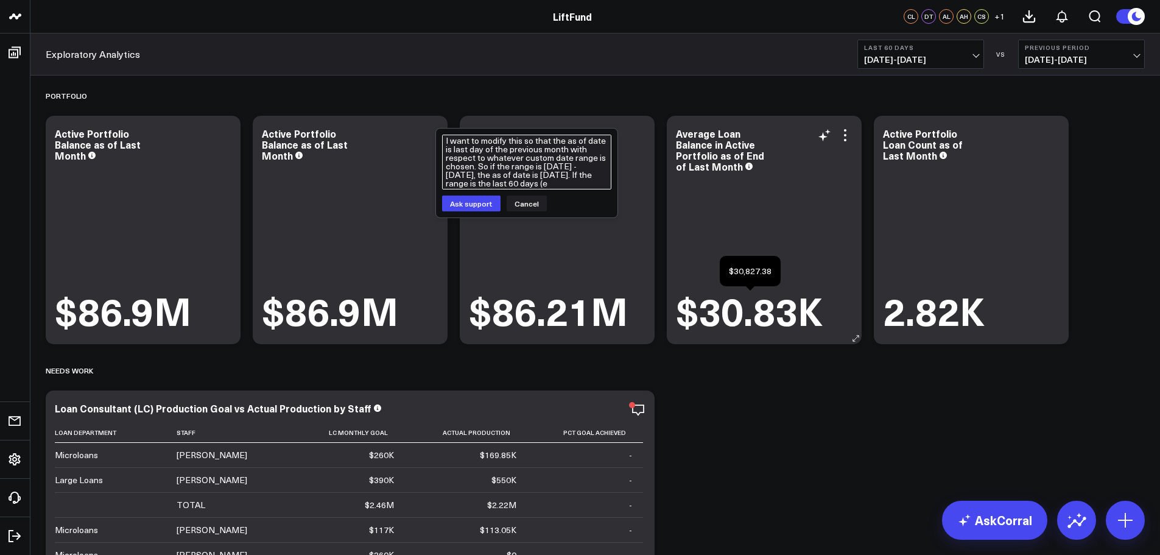
scroll to position [10, 0]
click at [546, 148] on textarea "I want to modify this so that the as of date is last day of the previous month …" at bounding box center [526, 162] width 169 height 55
click at [446, 174] on textarea "I want to modify this so that the as of date is last day of the previous month …" at bounding box center [526, 162] width 169 height 55
click at [588, 183] on textarea "I want to modify this so that the as of date is last day of the previous month …" at bounding box center [526, 162] width 169 height 55
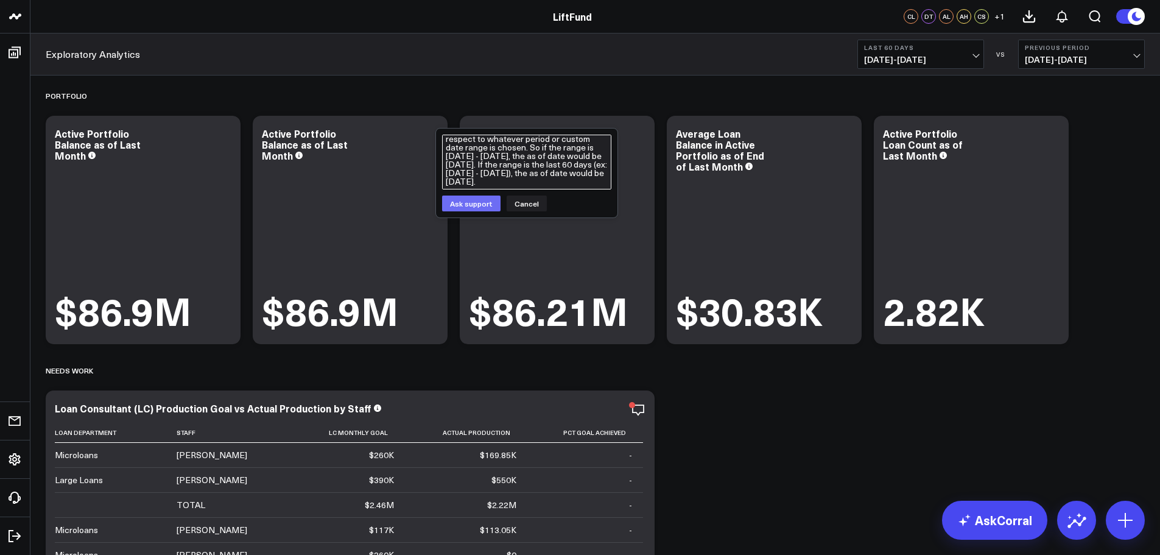
type textarea "I want to modify this so that the as of date is last day of the previous month …"
click at [486, 204] on button "Ask support" at bounding box center [471, 203] width 58 height 16
